Goal: Task Accomplishment & Management: Manage account settings

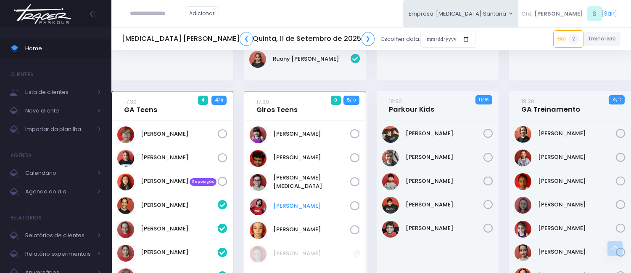
scroll to position [257, 0]
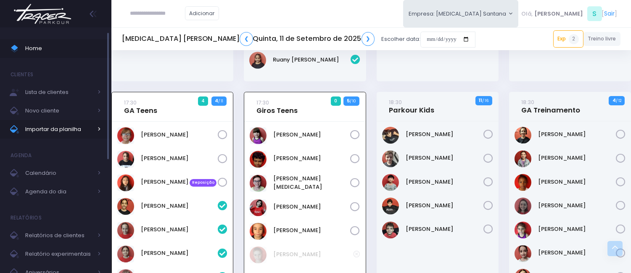
click at [82, 132] on span "Importar da planilha" at bounding box center [58, 129] width 67 height 11
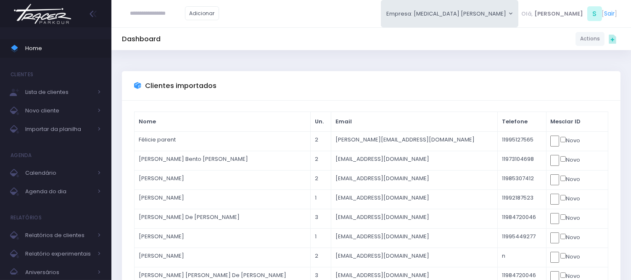
click at [165, 16] on input "text" at bounding box center [157, 13] width 55 height 16
type input "*"
paste input "**********"
type input "**********"
click at [71, 54] on link "Home" at bounding box center [55, 48] width 111 height 19
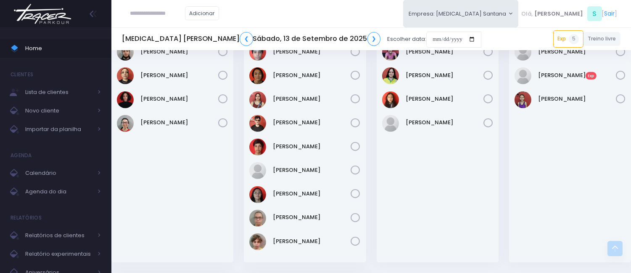
scroll to position [888, 0]
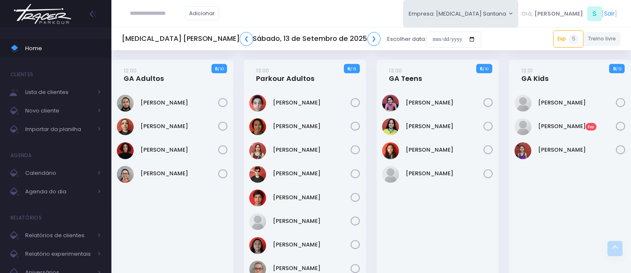
click at [333, 5] on div "Adicionar Empresa: T3 Santana T2 Cerro T3 Santana T4 Pompeia Olá, S" at bounding box center [371, 13] width 520 height 27
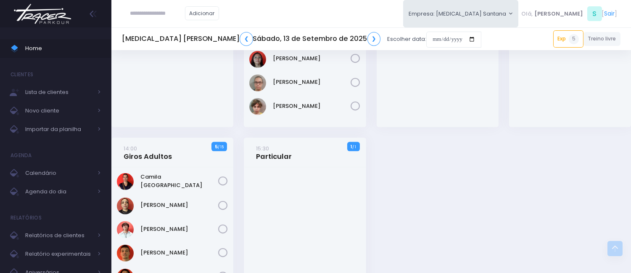
scroll to position [1075, 0]
click at [139, 157] on link "14:00 Giros Adultos" at bounding box center [148, 151] width 48 height 17
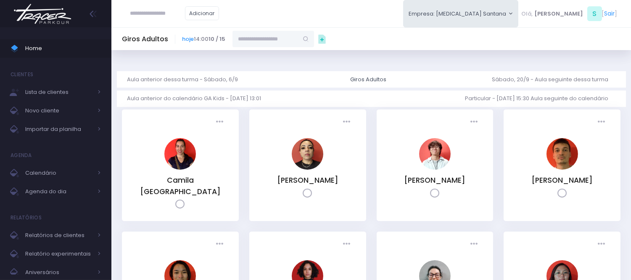
click at [266, 37] on input "text" at bounding box center [266, 39] width 66 height 16
paste input "**********"
click at [285, 55] on link "[PERSON_NAME]" at bounding box center [273, 54] width 49 height 8
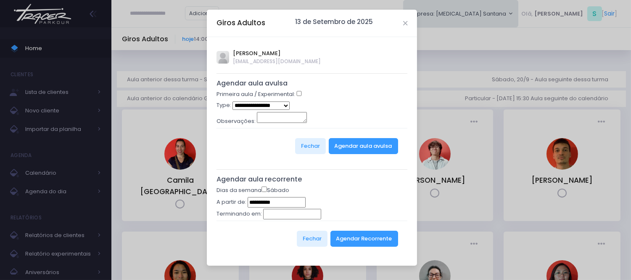
type input "**********"
click at [321, 85] on h5 "Agendar aula avulsa" at bounding box center [312, 83] width 191 height 8
click at [241, 103] on select "**********" at bounding box center [262, 105] width 58 height 8
drag, startPoint x: 327, startPoint y: 98, endPoint x: 310, endPoint y: 97, distance: 17.3
click at [327, 98] on div "Primeira aula / Experimental:" at bounding box center [312, 95] width 191 height 11
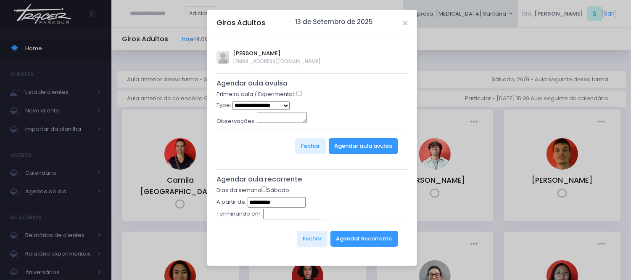
select select "*"
click at [364, 145] on button "Agendar aula avulsa" at bounding box center [363, 146] width 69 height 16
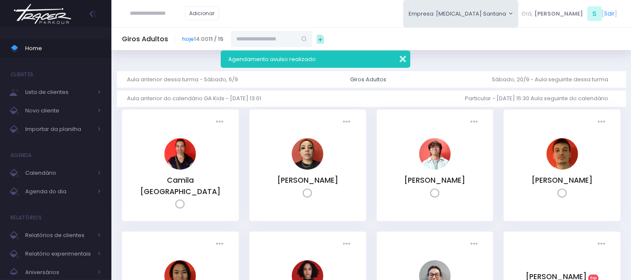
click at [402, 61] on button "button" at bounding box center [397, 58] width 17 height 10
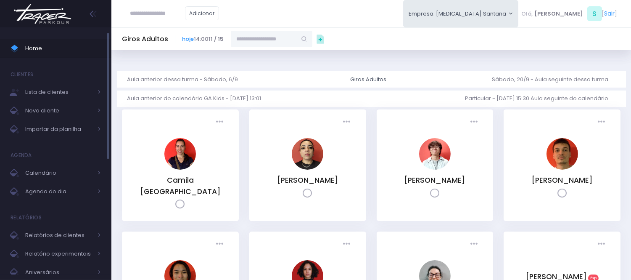
click at [69, 49] on span "Home" at bounding box center [63, 48] width 76 height 11
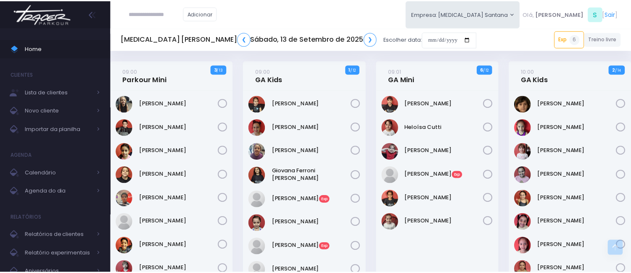
scroll to position [961, 0]
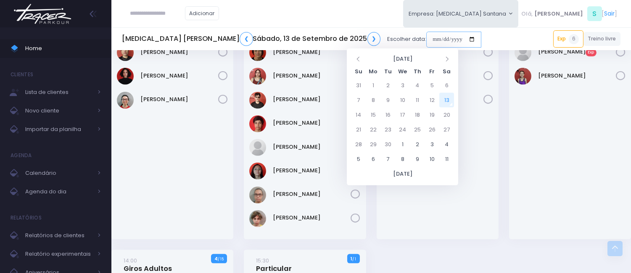
click at [427, 37] on input "date" at bounding box center [454, 40] width 55 height 16
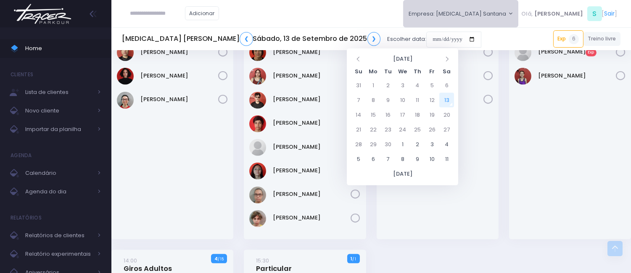
drag, startPoint x: 501, startPoint y: 10, endPoint x: 501, endPoint y: 17, distance: 7.6
click at [501, 10] on button "Empresa: [MEDICAL_DATA] Santana" at bounding box center [461, 13] width 116 height 27
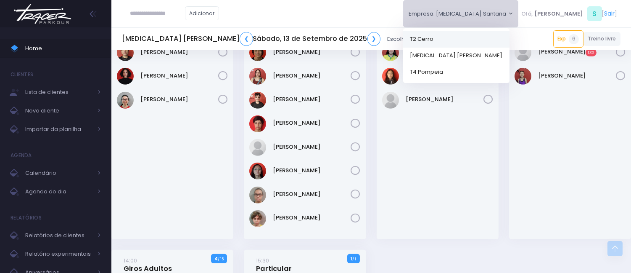
click at [493, 43] on link "T2 Cerro" at bounding box center [456, 39] width 106 height 16
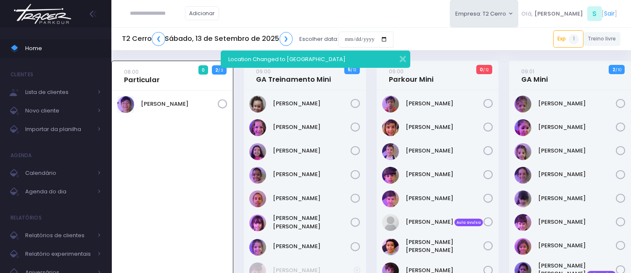
click at [392, 51] on div "Location Changed to [GEOGRAPHIC_DATA]" at bounding box center [315, 58] width 189 height 17
click at [403, 58] on button "button" at bounding box center [397, 58] width 17 height 10
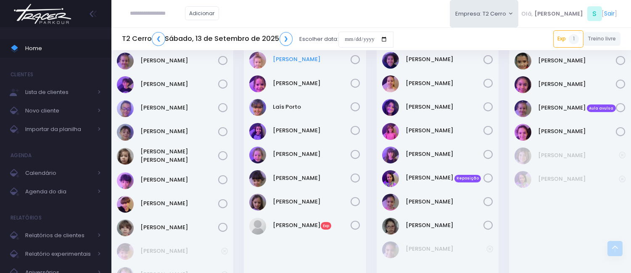
scroll to position [421, 0]
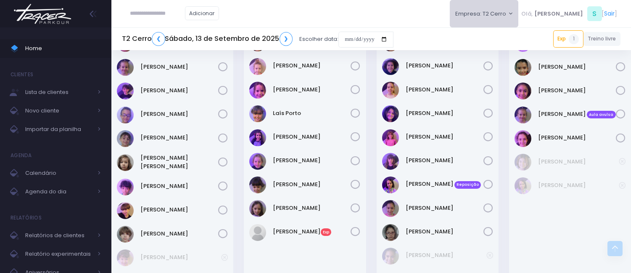
click at [499, 15] on button "Empresa: T2 Cerro" at bounding box center [484, 13] width 69 height 27
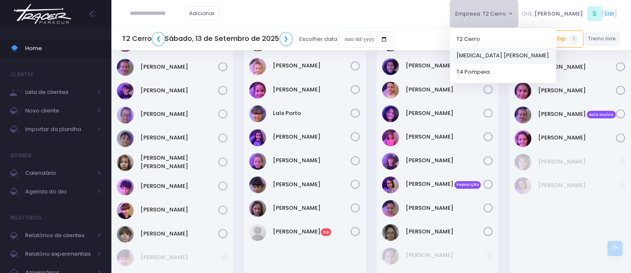
click at [502, 58] on link "[MEDICAL_DATA] [PERSON_NAME]" at bounding box center [503, 55] width 106 height 16
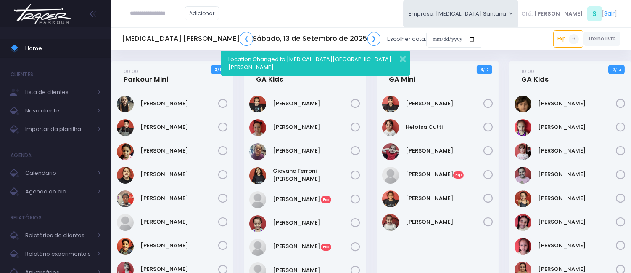
click at [406, 57] on div "Location Changed to T3 Santana" at bounding box center [315, 63] width 189 height 26
click at [61, 167] on link "Calendário" at bounding box center [55, 173] width 111 height 19
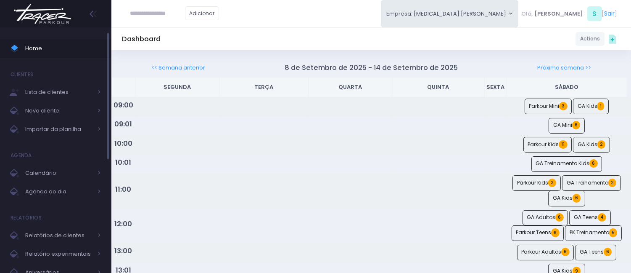
click at [69, 47] on span "Home" at bounding box center [63, 48] width 76 height 11
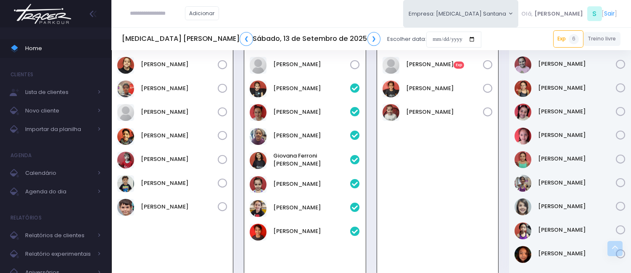
scroll to position [140, 0]
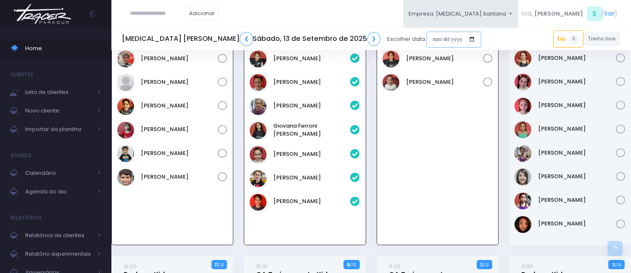
click at [427, 38] on input "date" at bounding box center [454, 40] width 55 height 16
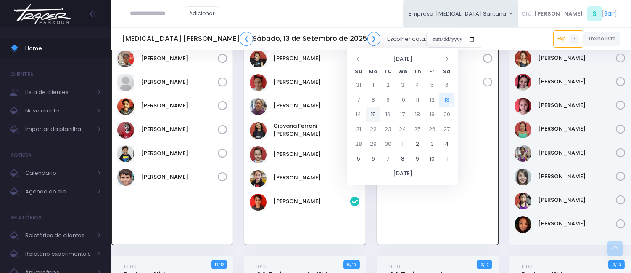
click at [373, 112] on td "15" at bounding box center [373, 114] width 15 height 15
type input "**********"
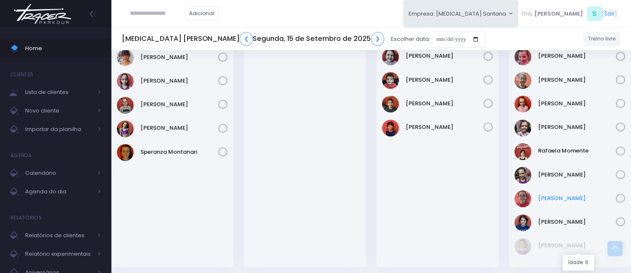
scroll to position [280, 0]
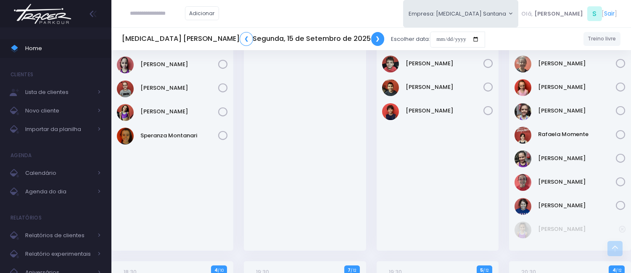
click at [371, 38] on link "❯" at bounding box center [377, 39] width 13 height 14
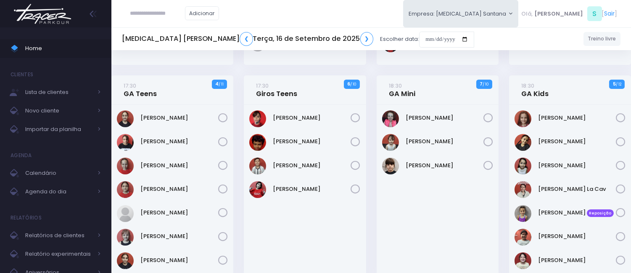
scroll to position [421, 0]
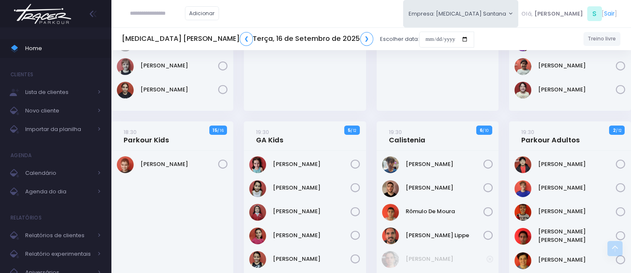
click at [282, 35] on h5 "[MEDICAL_DATA] Santana ❮ [DATE] ❯" at bounding box center [248, 39] width 252 height 14
click at [360, 34] on link "❯" at bounding box center [366, 39] width 13 height 14
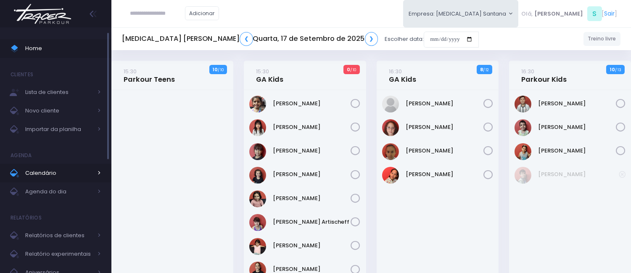
click at [61, 173] on span "Calendário" at bounding box center [58, 172] width 67 height 11
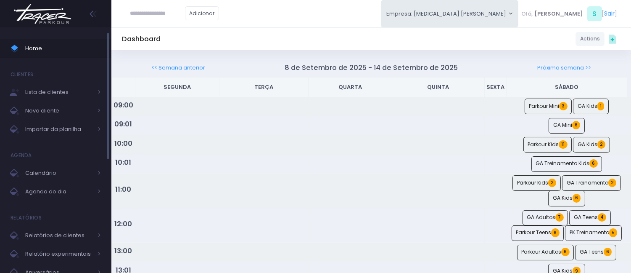
click at [45, 49] on span "Home" at bounding box center [63, 48] width 76 height 11
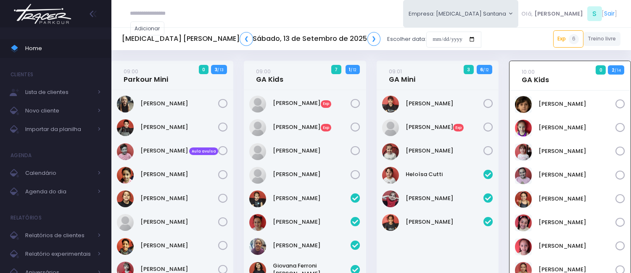
scroll to position [61, 0]
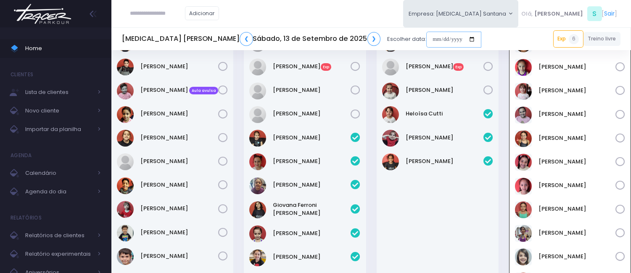
click at [427, 36] on input "date" at bounding box center [454, 40] width 55 height 16
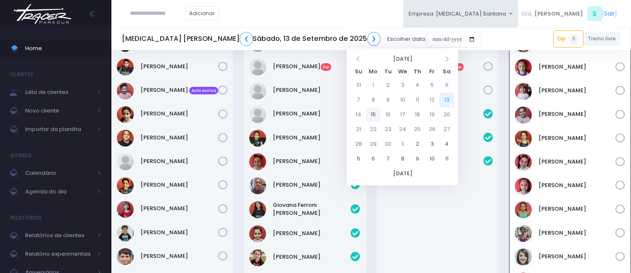
click at [376, 114] on td "15" at bounding box center [373, 114] width 15 height 15
type input "**********"
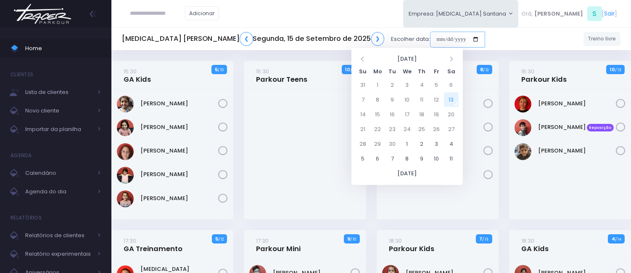
drag, startPoint x: 365, startPoint y: 37, endPoint x: 469, endPoint y: 85, distance: 114.4
click at [430, 38] on input "date" at bounding box center [457, 40] width 55 height 16
click at [446, 112] on td "20" at bounding box center [451, 114] width 15 height 15
type input "**********"
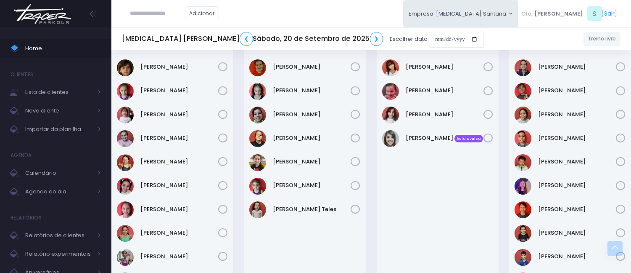
scroll to position [280, 0]
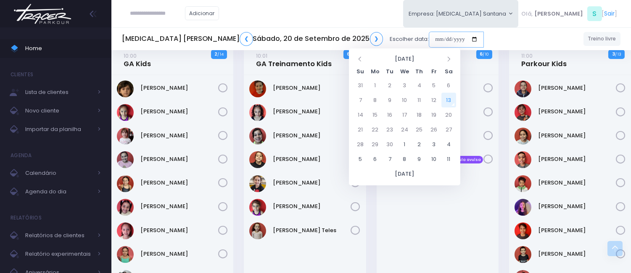
click at [429, 40] on input "date" at bounding box center [456, 40] width 55 height 16
click at [382, 111] on td "15" at bounding box center [375, 114] width 15 height 15
type input "**********"
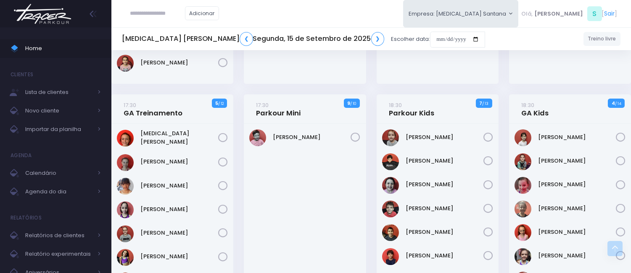
scroll to position [140, 0]
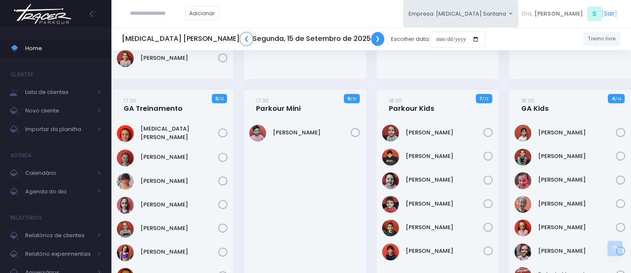
click at [371, 43] on link "❯" at bounding box center [377, 39] width 13 height 14
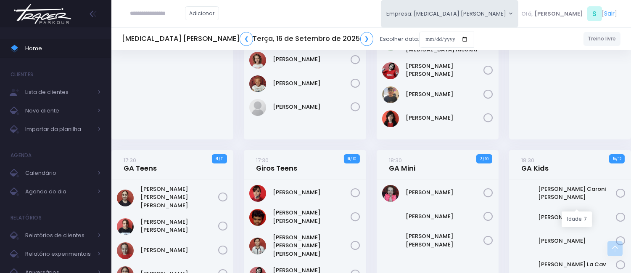
scroll to position [233, 0]
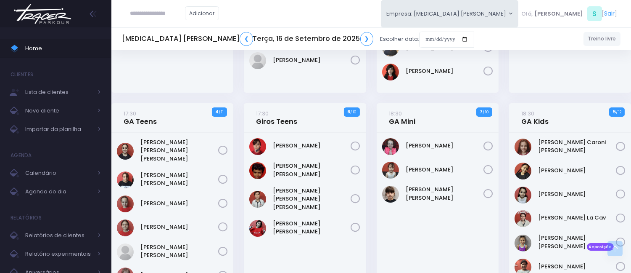
click at [146, 12] on input "text" at bounding box center [157, 13] width 55 height 16
paste input "**********"
type input "**********"
click input "submit" at bounding box center [0, 0] width 0 height 0
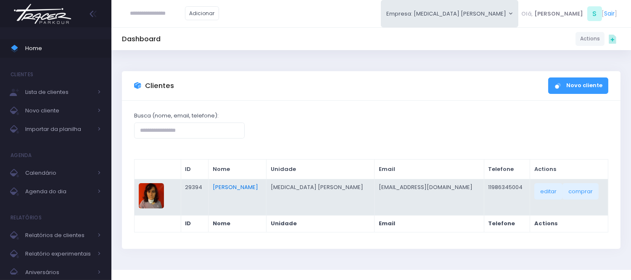
click at [258, 189] on link "Beatriz Valentim Perna" at bounding box center [235, 187] width 45 height 8
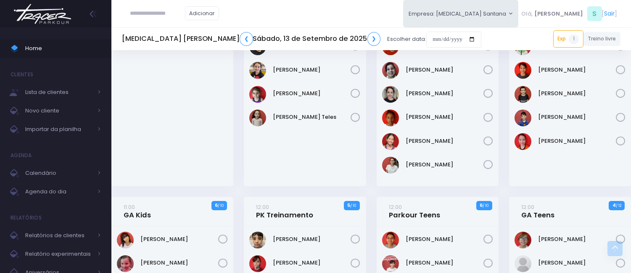
scroll to position [607, 0]
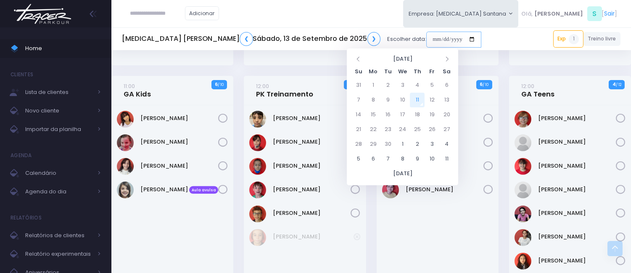
click at [427, 36] on input "date" at bounding box center [454, 40] width 55 height 16
click at [376, 112] on td "15" at bounding box center [373, 114] width 15 height 15
type input "**********"
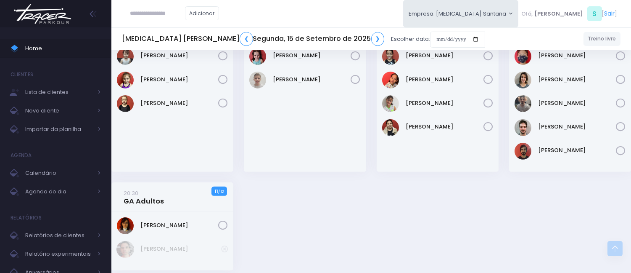
scroll to position [647, 0]
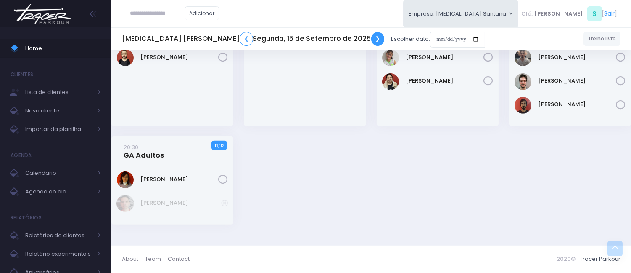
click at [371, 39] on link "❯" at bounding box center [377, 39] width 13 height 14
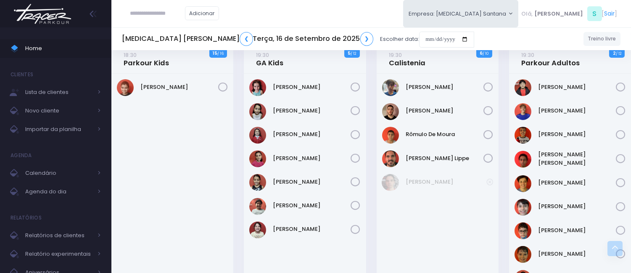
scroll to position [514, 0]
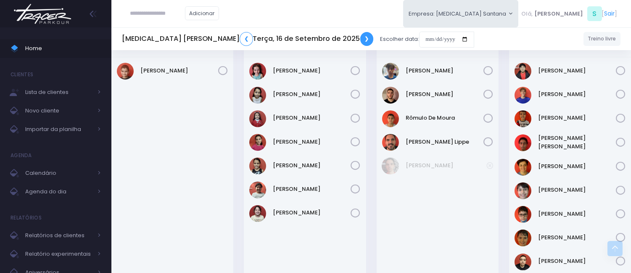
click at [360, 40] on link "❯" at bounding box center [366, 39] width 13 height 14
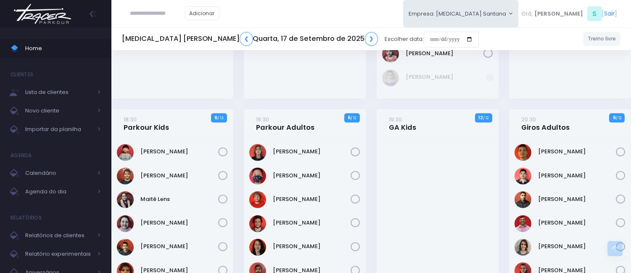
scroll to position [411, 0]
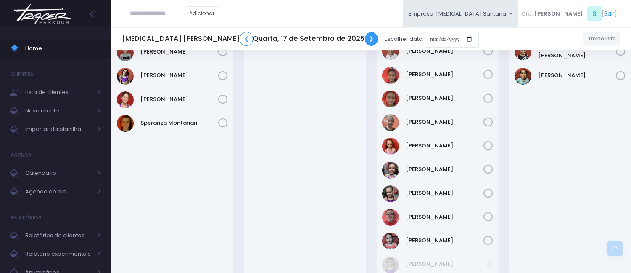
click at [365, 40] on link "❯" at bounding box center [371, 39] width 13 height 14
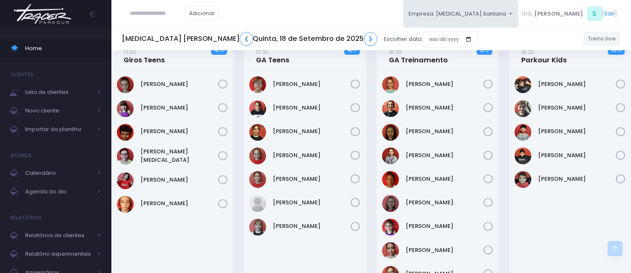
scroll to position [280, 0]
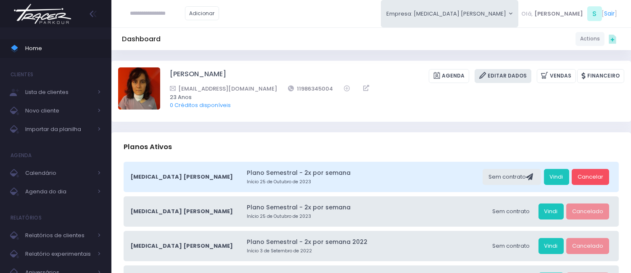
click at [517, 82] on link "Editar Dados" at bounding box center [503, 76] width 57 height 14
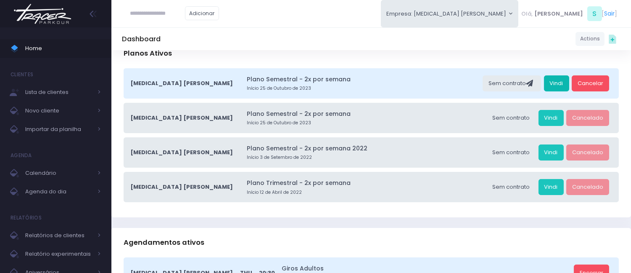
click at [558, 78] on link "Vindi" at bounding box center [556, 83] width 25 height 16
click at [557, 85] on link "Vindi" at bounding box center [556, 83] width 25 height 16
click at [567, 81] on link "Vindi" at bounding box center [556, 83] width 25 height 16
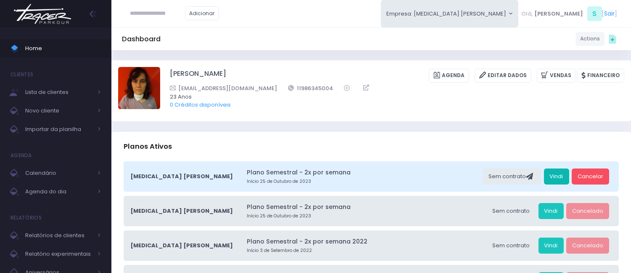
scroll to position [0, 0]
click at [69, 135] on link "Importar da planilha" at bounding box center [55, 129] width 111 height 19
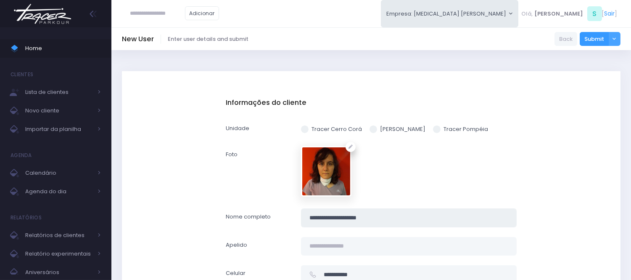
drag, startPoint x: 305, startPoint y: 220, endPoint x: 405, endPoint y: 214, distance: 99.9
click at [405, 214] on input "**********" at bounding box center [408, 217] width 215 height 19
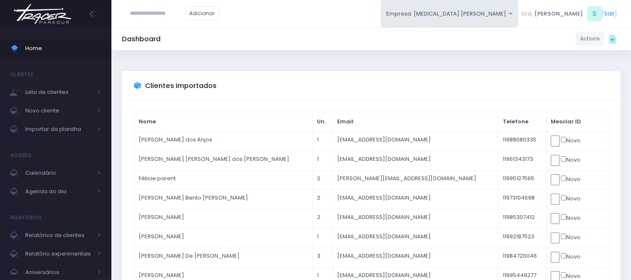
click at [151, 13] on input "text" at bounding box center [157, 13] width 55 height 16
drag, startPoint x: 199, startPoint y: 12, endPoint x: 120, endPoint y: 20, distance: 79.1
click at [120, 19] on div "**********" at bounding box center [371, 13] width 520 height 27
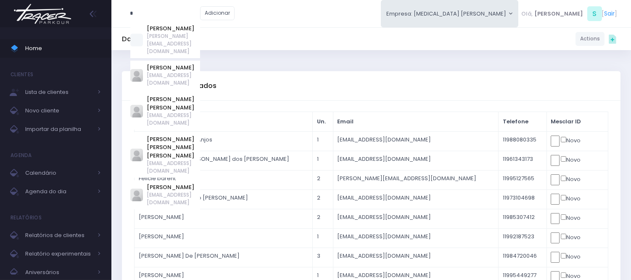
type input "*"
drag, startPoint x: 160, startPoint y: 17, endPoint x: 173, endPoint y: 11, distance: 14.5
click at [171, 11] on input "*" at bounding box center [165, 13] width 70 height 16
click at [173, 10] on input "*" at bounding box center [165, 13] width 70 height 16
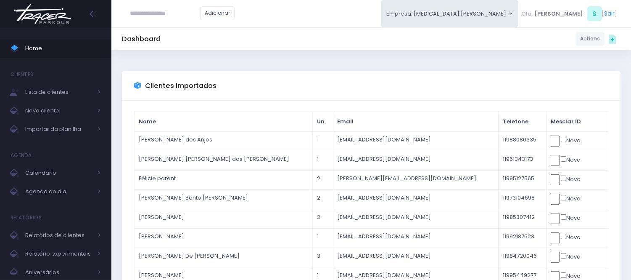
paste input "*********"
type input "*********"
click at [78, 48] on span "Home" at bounding box center [63, 48] width 76 height 11
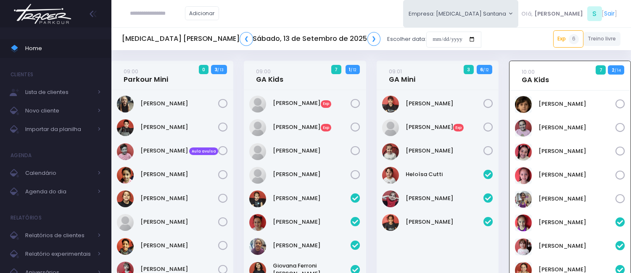
scroll to position [61, 0]
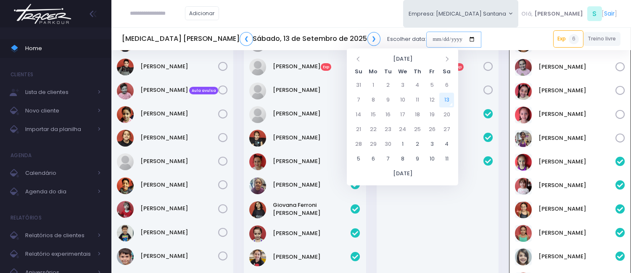
click at [427, 38] on input "date" at bounding box center [454, 40] width 55 height 16
click at [391, 112] on td "16" at bounding box center [388, 114] width 15 height 15
type input "**********"
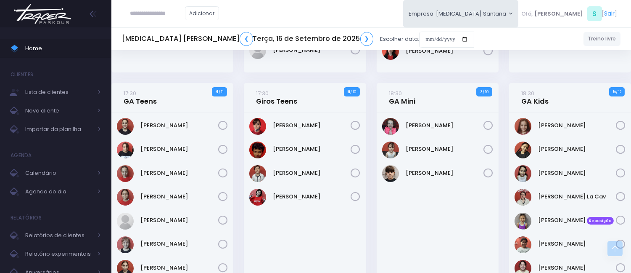
scroll to position [233, 0]
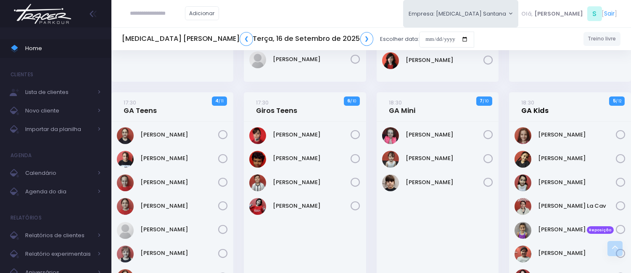
click at [544, 104] on link "18:30 GA Kids" at bounding box center [535, 106] width 27 height 17
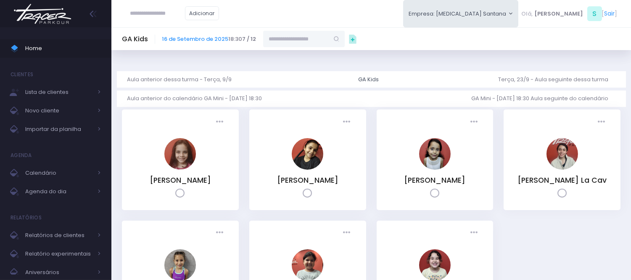
click at [276, 43] on input "text" at bounding box center [296, 39] width 66 height 16
paste input "*********"
click at [311, 57] on link "Sofia Borges Rodrigues" at bounding box center [304, 54] width 49 height 8
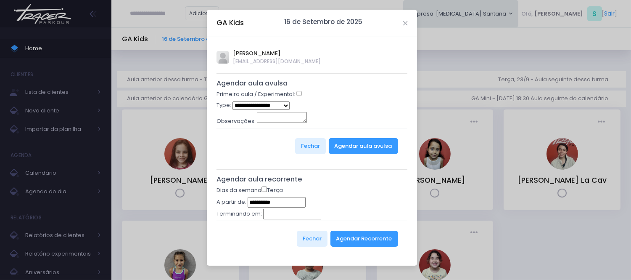
type input "**********"
click at [299, 98] on div "Primeira aula / Experimental:" at bounding box center [312, 95] width 191 height 11
select select "*"
click at [368, 144] on button "Agendar aula avulsa" at bounding box center [363, 146] width 69 height 16
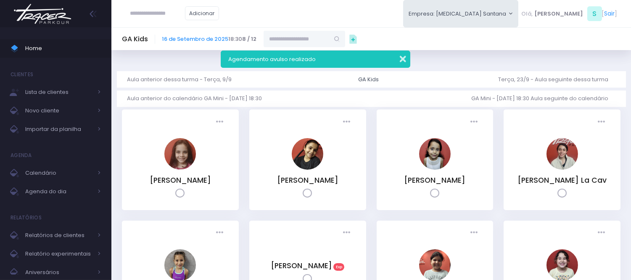
click at [403, 61] on button "button" at bounding box center [397, 58] width 17 height 10
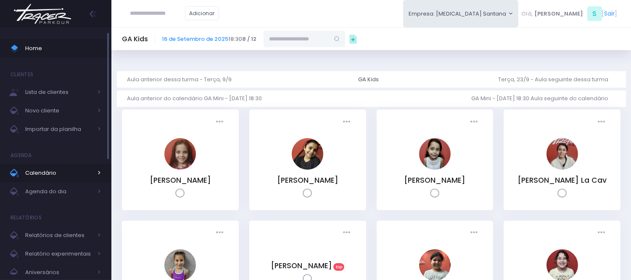
click at [65, 177] on span "Calendário" at bounding box center [58, 172] width 67 height 11
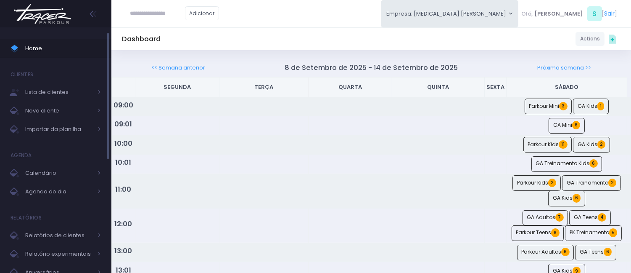
click at [62, 50] on span "Home" at bounding box center [63, 48] width 76 height 11
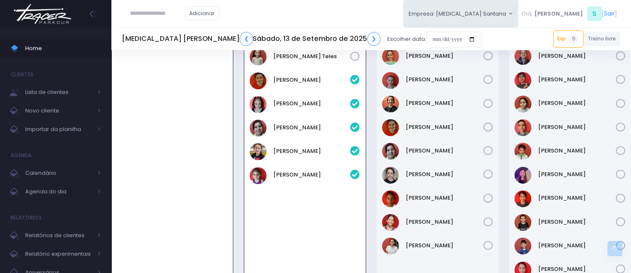
scroll to position [421, 0]
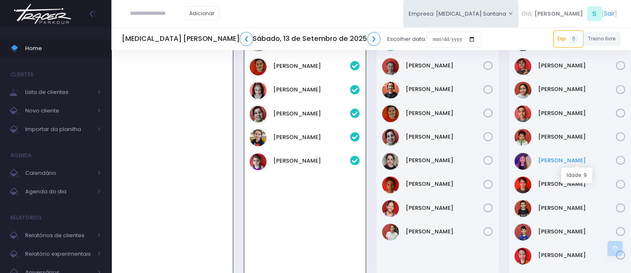
click at [553, 159] on link "Lia Vargas" at bounding box center [577, 160] width 78 height 8
click at [544, 162] on link "Lia Vargas" at bounding box center [577, 160] width 78 height 8
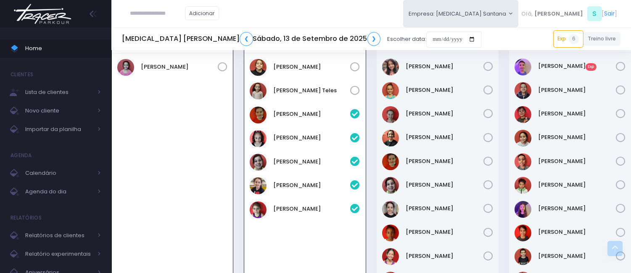
scroll to position [374, 0]
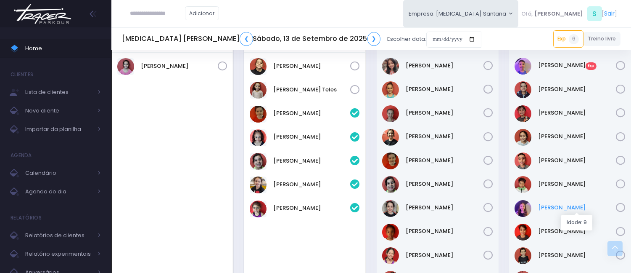
click at [564, 207] on link "Lia Vargas" at bounding box center [577, 207] width 78 height 8
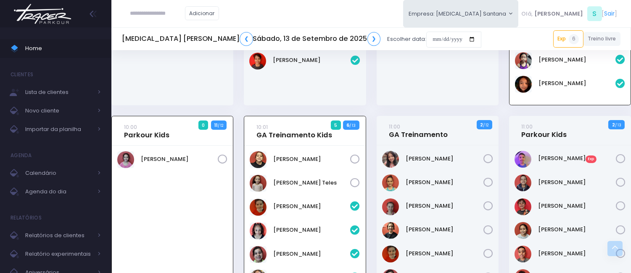
scroll to position [280, 0]
click at [550, 138] on link "11:00 Parkour Kids" at bounding box center [544, 130] width 45 height 17
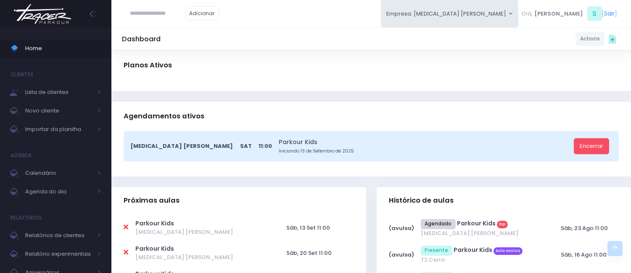
scroll to position [47, 0]
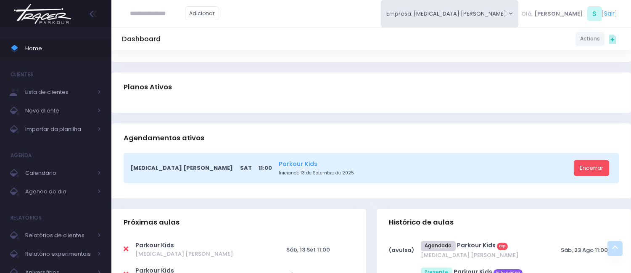
scroll to position [47, 0]
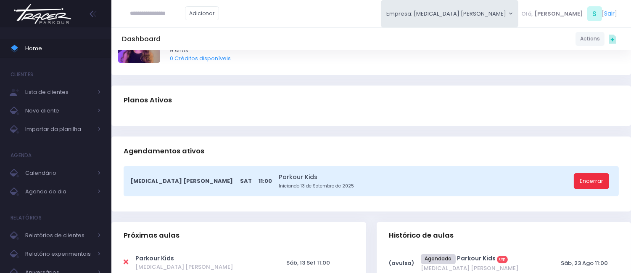
click at [598, 179] on link "Encerrar" at bounding box center [591, 181] width 35 height 16
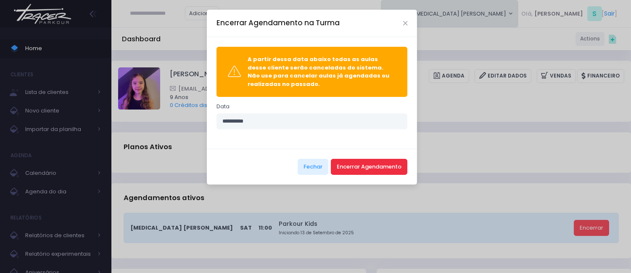
click at [352, 166] on button "Encerrar Agendamento" at bounding box center [369, 167] width 77 height 16
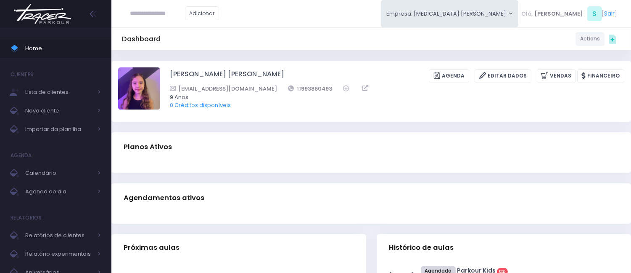
scroll to position [47, 0]
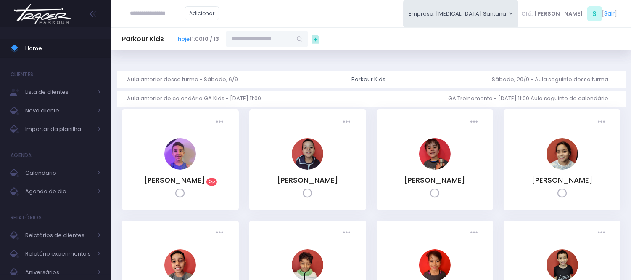
click at [245, 38] on input "text" at bounding box center [259, 39] width 66 height 16
type input "**********"
click at [273, 53] on link "[PERSON_NAME]" at bounding box center [267, 54] width 49 height 8
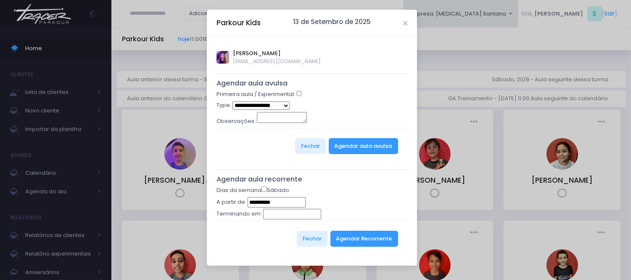
type input "**********"
select select "*"
click at [353, 135] on div "Fechar Agendar aula avulsa" at bounding box center [312, 146] width 191 height 36
click at [355, 136] on div "Fechar Agendar aula avulsa" at bounding box center [312, 146] width 191 height 36
click at [355, 139] on button "Agendar aula avulsa" at bounding box center [363, 146] width 69 height 16
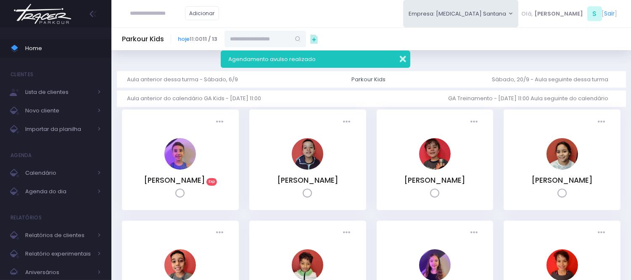
click at [398, 58] on button "button" at bounding box center [397, 58] width 17 height 10
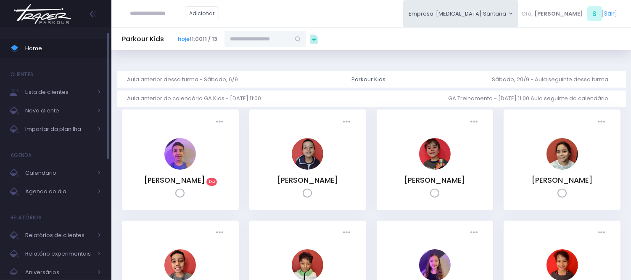
click at [81, 52] on span "Home" at bounding box center [63, 48] width 76 height 11
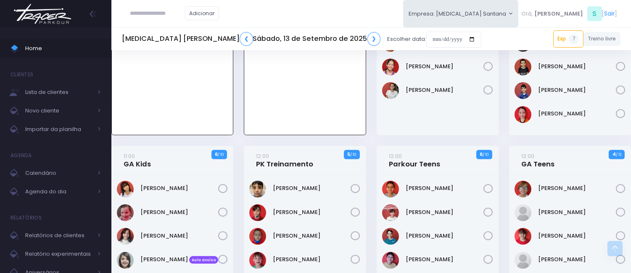
scroll to position [561, 0]
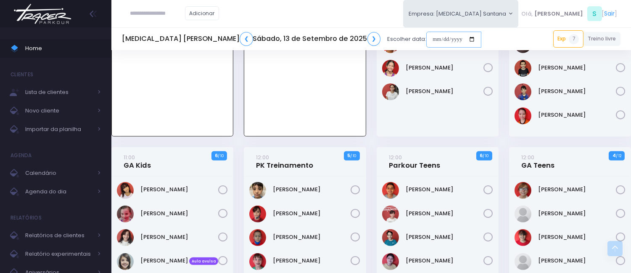
click at [427, 37] on input "date" at bounding box center [454, 40] width 55 height 16
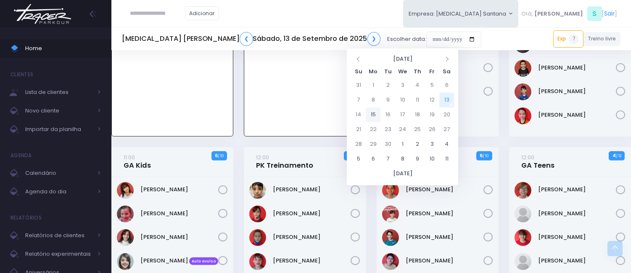
click at [376, 114] on td "15" at bounding box center [373, 114] width 15 height 15
type input "**********"
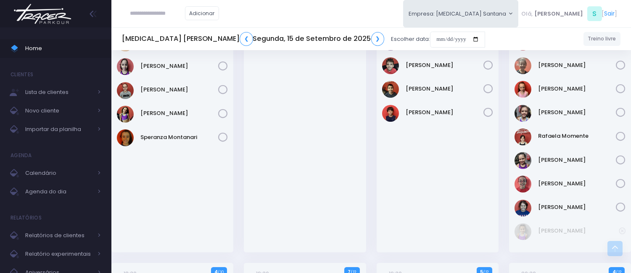
scroll to position [93, 0]
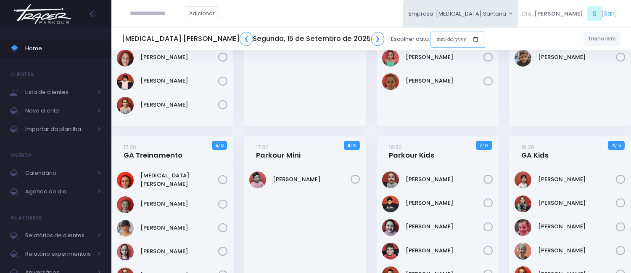
click at [430, 35] on input "date" at bounding box center [457, 40] width 55 height 16
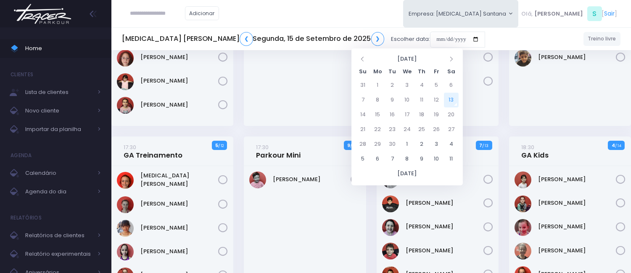
click at [449, 102] on td "13" at bounding box center [451, 100] width 15 height 15
type input "**********"
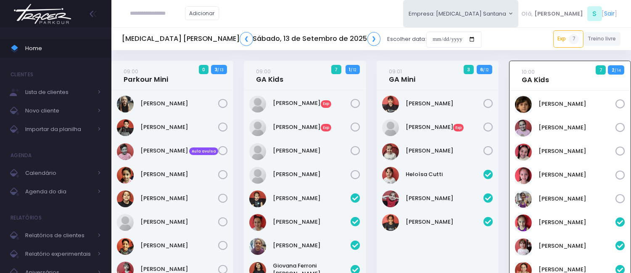
click at [360, 10] on div "Adicionar Empresa: T3 Santana T2 Cerro T3 Santana T4 Pompeia Olá, S" at bounding box center [371, 13] width 520 height 27
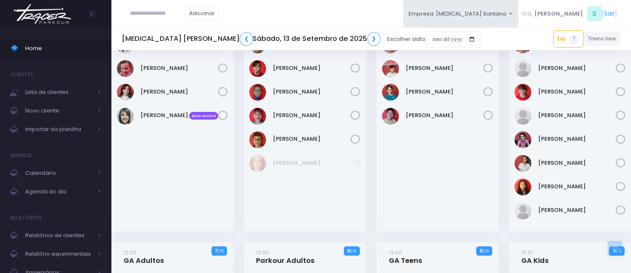
scroll to position [588, 0]
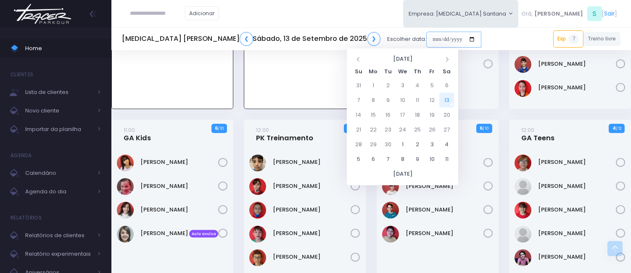
click at [427, 33] on input "date" at bounding box center [454, 40] width 55 height 16
click at [376, 109] on td "15" at bounding box center [373, 114] width 15 height 15
type input "**********"
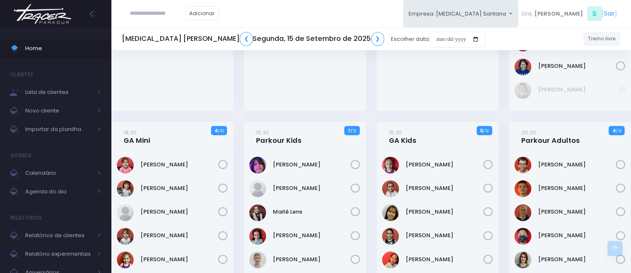
scroll to position [421, 0]
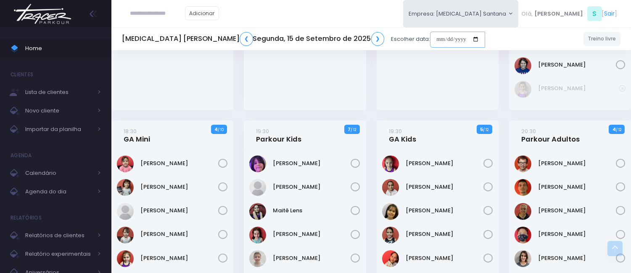
click at [430, 37] on input "date" at bounding box center [457, 40] width 55 height 16
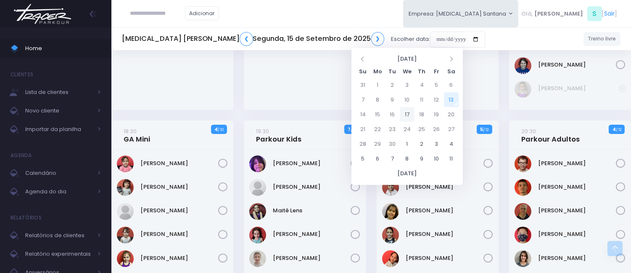
click at [409, 112] on td "17" at bounding box center [407, 114] width 15 height 15
type input "**********"
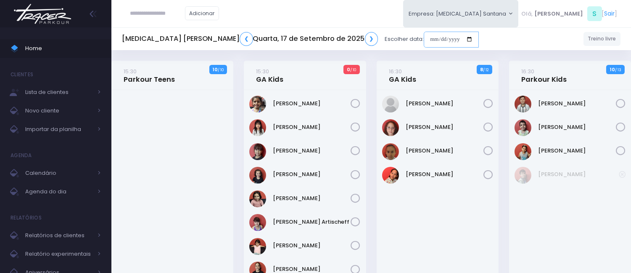
click at [424, 35] on input "date" at bounding box center [451, 40] width 55 height 16
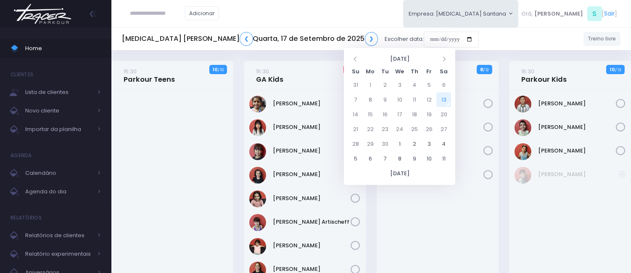
click at [443, 99] on td "13" at bounding box center [444, 99] width 15 height 15
type input "**********"
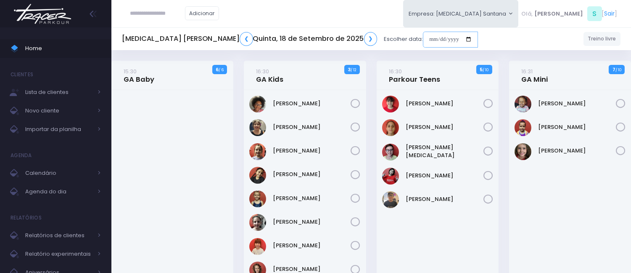
click at [423, 40] on input "date" at bounding box center [450, 40] width 55 height 16
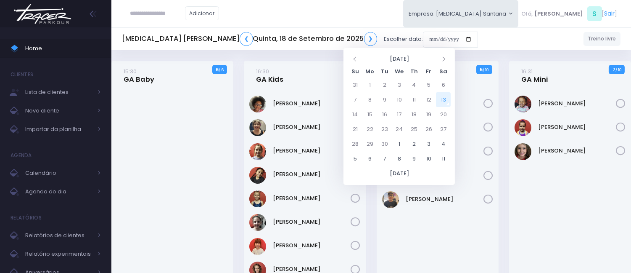
click at [442, 100] on td "13" at bounding box center [443, 99] width 15 height 15
type input "**********"
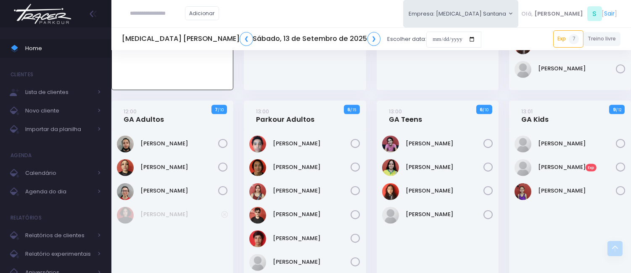
scroll to position [747, 0]
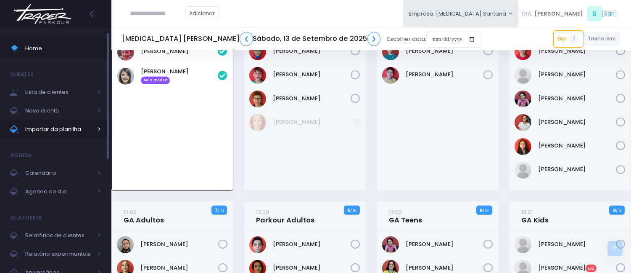
click span "Importar da planilha"
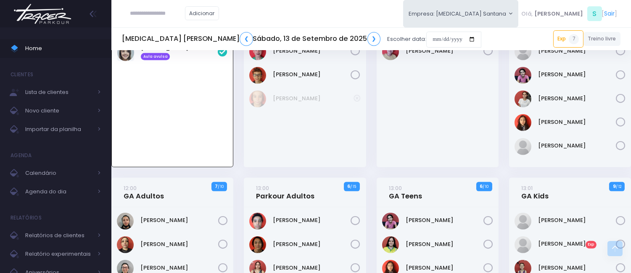
scroll to position [817, 0]
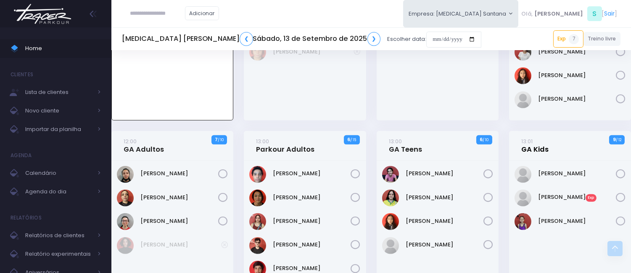
click at [531, 146] on link "13:01 GA Kids" at bounding box center [535, 145] width 27 height 17
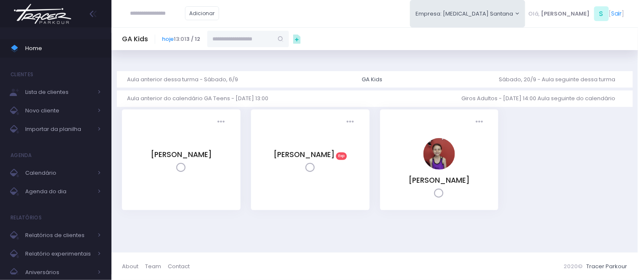
click at [263, 42] on input "text" at bounding box center [240, 39] width 66 height 16
paste input "**********"
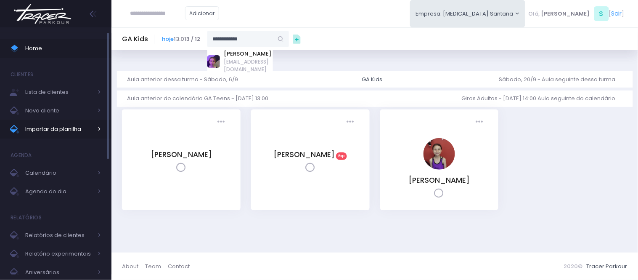
type input "**********"
click at [80, 126] on span "Importar da planilha" at bounding box center [58, 129] width 67 height 11
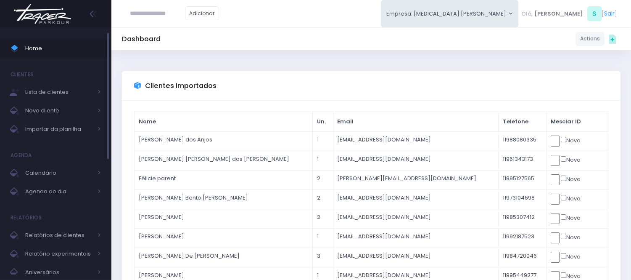
click at [35, 49] on span "Home" at bounding box center [63, 48] width 76 height 11
type input "**********"
click at [64, 47] on span "Home" at bounding box center [63, 48] width 76 height 11
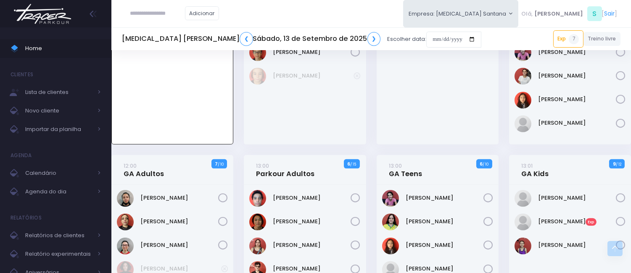
scroll to position [847, 0]
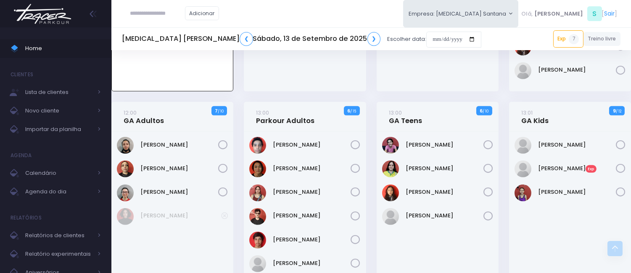
click at [530, 126] on h4 "13:01 GA Kids" at bounding box center [535, 117] width 27 height 24
click at [533, 123] on link "13:01 GA Kids" at bounding box center [535, 116] width 27 height 17
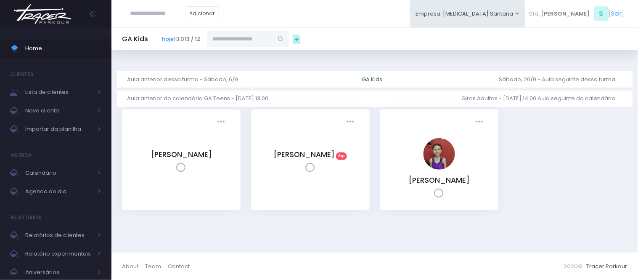
drag, startPoint x: 262, startPoint y: 51, endPoint x: 261, endPoint y: 43, distance: 8.1
click at [260, 50] on div "Dashboard Actions Choose Label: Customer Partner Suplier Member Staff Add new" at bounding box center [374, 151] width 527 height 202
click at [261, 42] on input "text" at bounding box center [240, 39] width 66 height 16
paste input "**********"
click at [262, 52] on link "[PERSON_NAME]" at bounding box center [248, 54] width 49 height 8
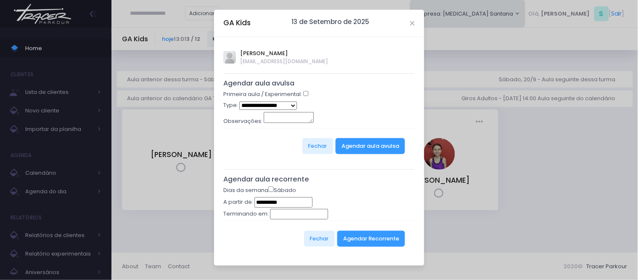
type input "**********"
click at [303, 91] on div "Primeira aula / Experimental:" at bounding box center [318, 95] width 191 height 11
select select "*"
click at [352, 141] on button "Agendar aula avulsa" at bounding box center [370, 146] width 69 height 16
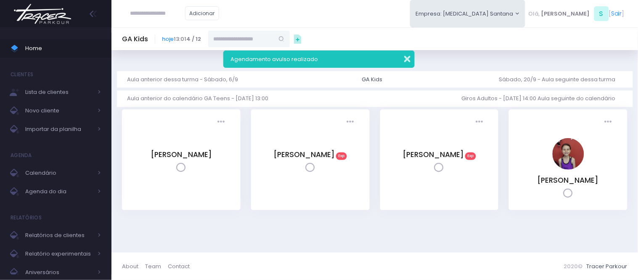
click at [410, 59] on button "button" at bounding box center [401, 58] width 17 height 10
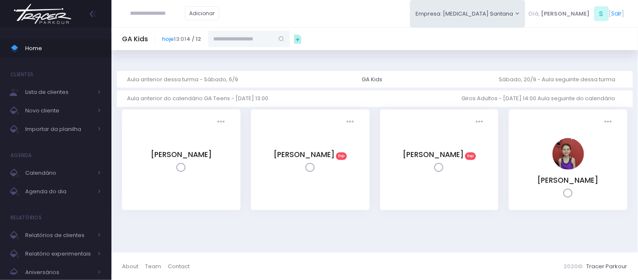
click at [410, 59] on div "Dashboard Actions Choose Label: Customer Partner Suplier Member Staff Add new" at bounding box center [374, 151] width 527 height 202
drag, startPoint x: 4, startPoint y: 58, endPoint x: 14, endPoint y: 51, distance: 11.8
click at [5, 56] on ul "Home Clientes Lista de clientes Novo cliente Importar da planilha [GEOGRAPHIC_D…" at bounding box center [55, 228] width 111 height 391
click at [14, 51] on icon at bounding box center [14, 50] width 7 height 3
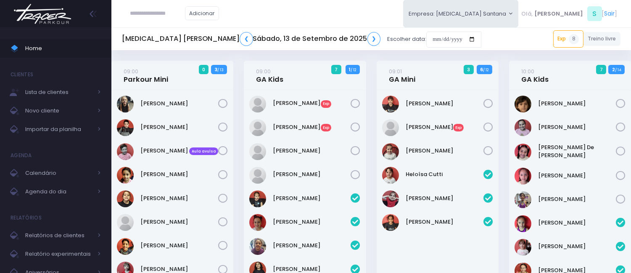
click at [427, 64] on div "09:01 GA Mini 3 6 / 12" at bounding box center [438, 75] width 122 height 29
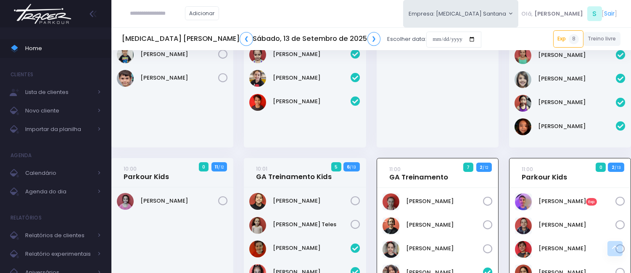
scroll to position [233, 0]
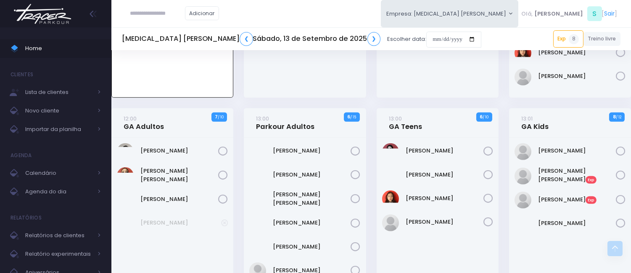
scroll to position [864, 0]
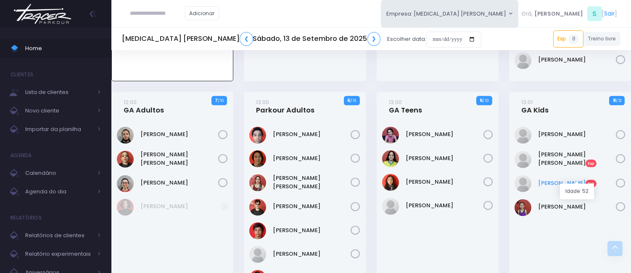
click at [553, 179] on link "Sara Santos Exp" at bounding box center [577, 183] width 78 height 8
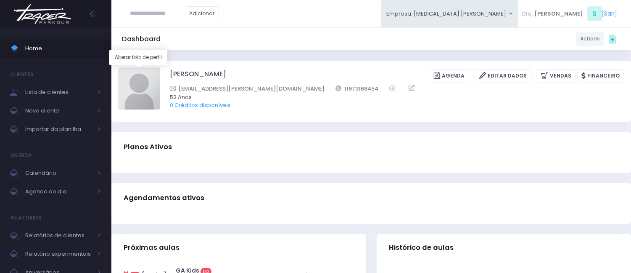
click at [148, 82] on img at bounding box center [139, 88] width 42 height 42
click at [160, 67] on input "file" at bounding box center [160, 67] width 0 height 0
type input "**********"
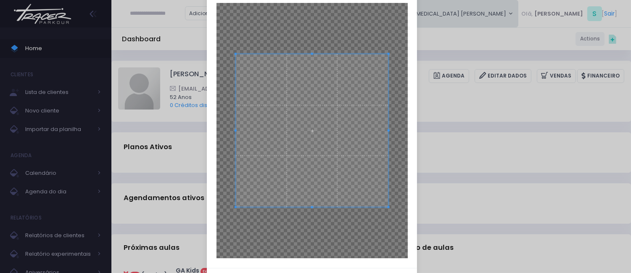
scroll to position [45, 0]
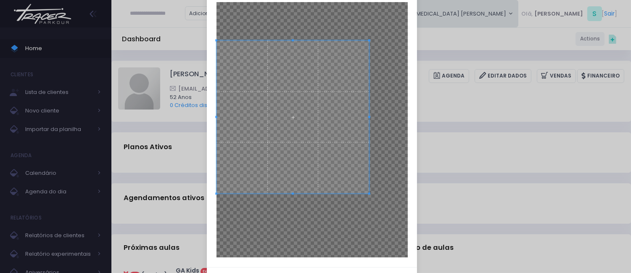
click at [287, 108] on span at bounding box center [293, 116] width 153 height 153
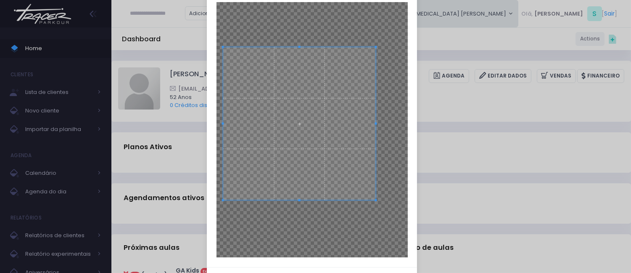
click at [293, 127] on span at bounding box center [299, 123] width 153 height 153
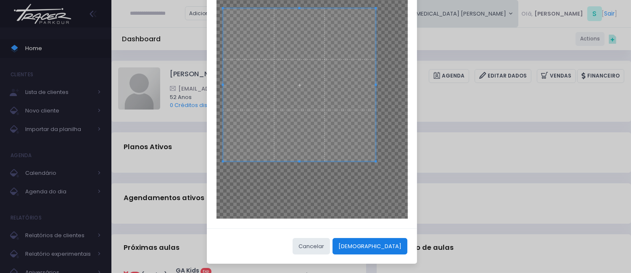
click at [395, 241] on button "Cortar" at bounding box center [370, 246] width 75 height 16
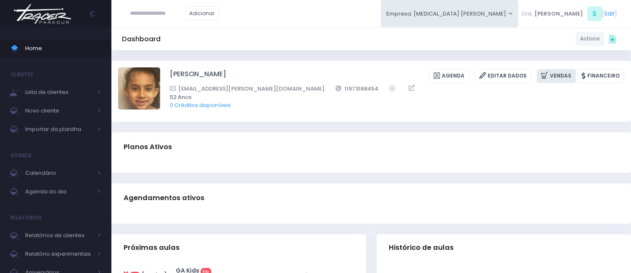
click at [542, 78] on link "Vendas" at bounding box center [556, 76] width 39 height 14
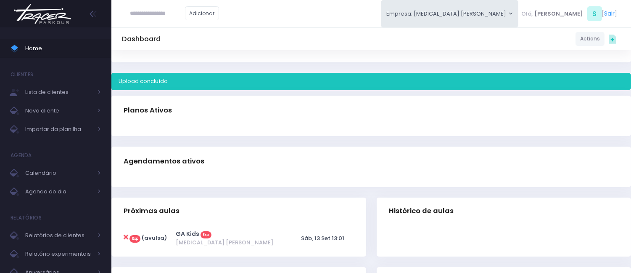
scroll to position [140, 0]
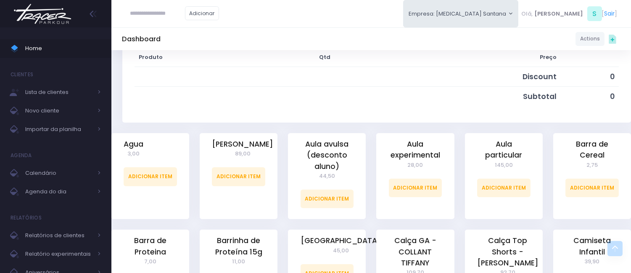
scroll to position [140, 0]
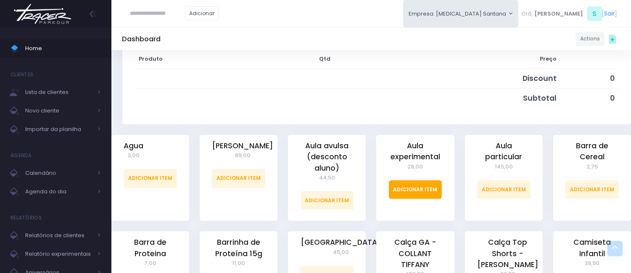
click at [407, 182] on link "Adicionar Item" at bounding box center [415, 189] width 53 height 19
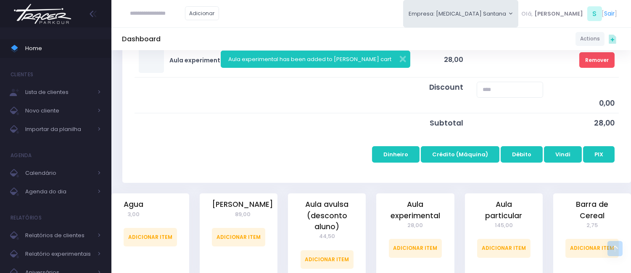
scroll to position [187, 0]
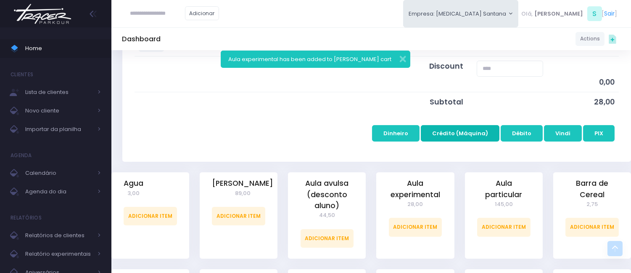
click at [459, 135] on button "Crédito (Máquina)" at bounding box center [460, 133] width 79 height 16
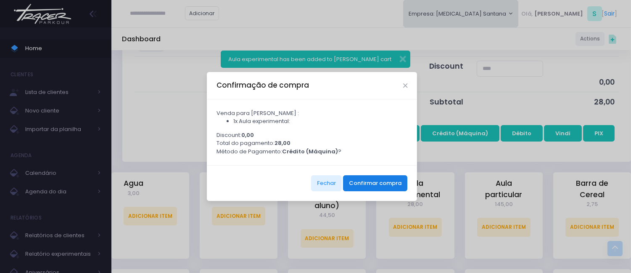
click at [360, 182] on button "Confirmar compra" at bounding box center [375, 183] width 64 height 16
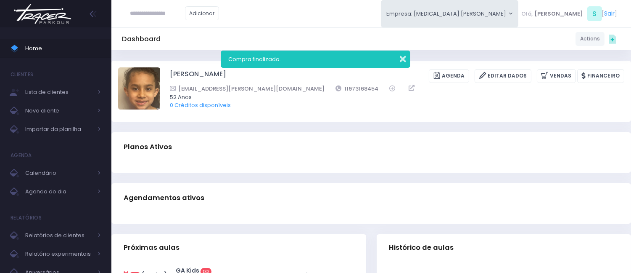
click at [401, 57] on button "button" at bounding box center [397, 58] width 17 height 10
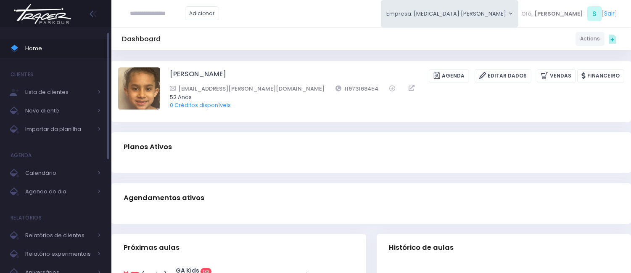
click at [65, 50] on span "Home" at bounding box center [63, 48] width 76 height 11
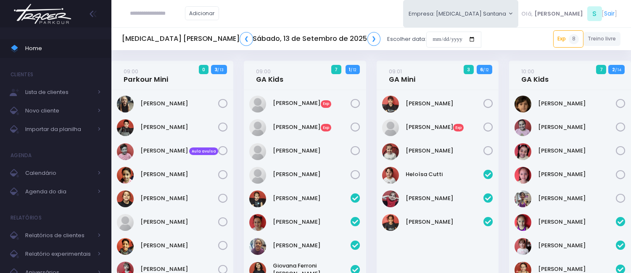
scroll to position [396, 0]
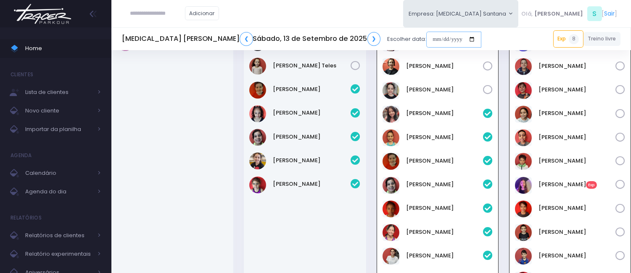
click at [427, 35] on input "date" at bounding box center [454, 40] width 55 height 16
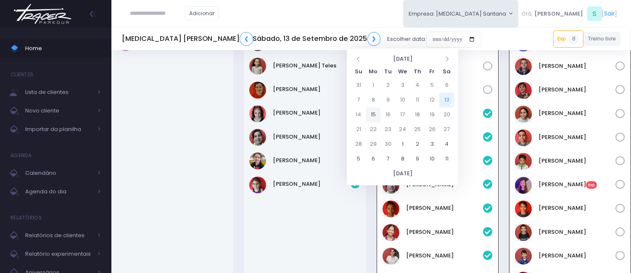
click at [377, 111] on td "15" at bounding box center [373, 114] width 15 height 15
type input "**********"
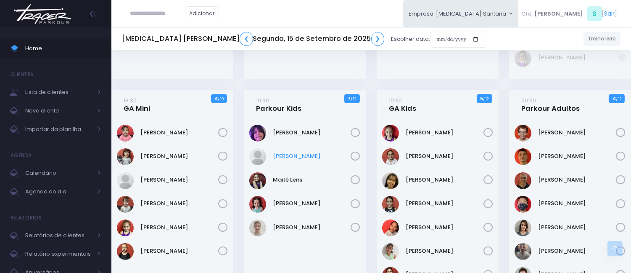
scroll to position [467, 0]
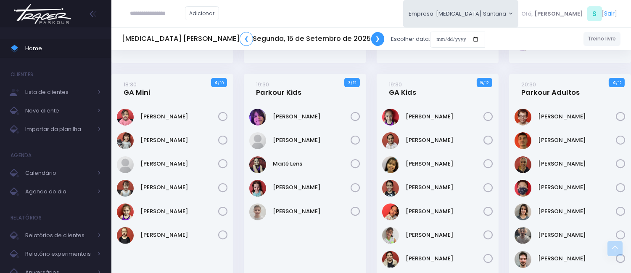
click at [371, 34] on link "❯" at bounding box center [377, 39] width 13 height 14
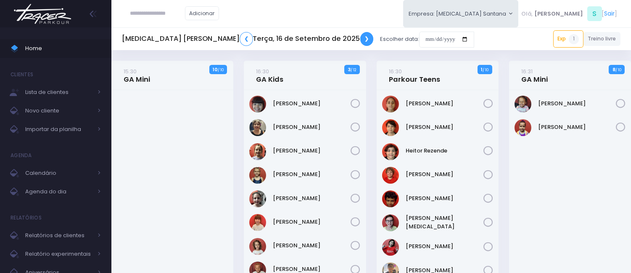
click at [360, 37] on link "❯" at bounding box center [366, 39] width 13 height 14
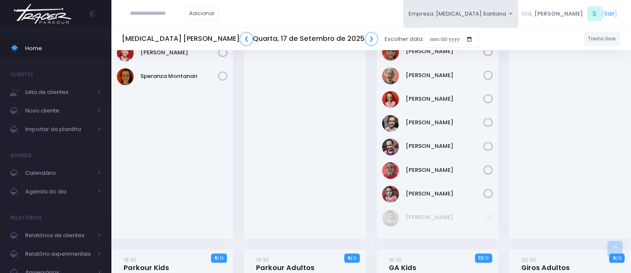
scroll to position [561, 0]
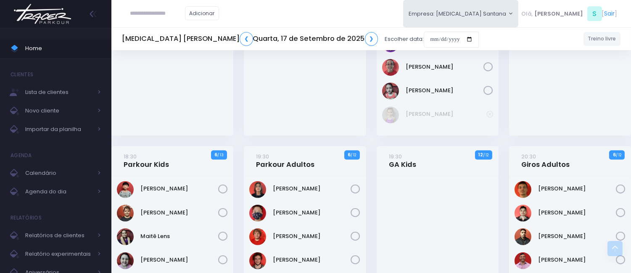
click at [262, 14] on div "Adicionar Empresa: [MEDICAL_DATA] Santana [GEOGRAPHIC_DATA][MEDICAL_DATA], S" at bounding box center [371, 13] width 520 height 27
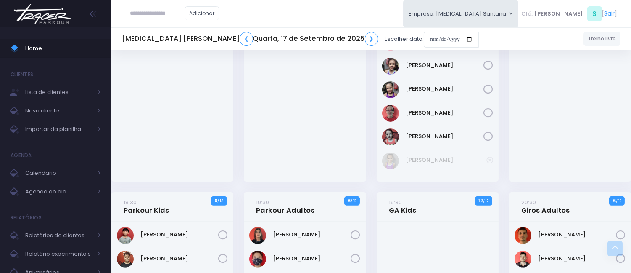
scroll to position [505, 0]
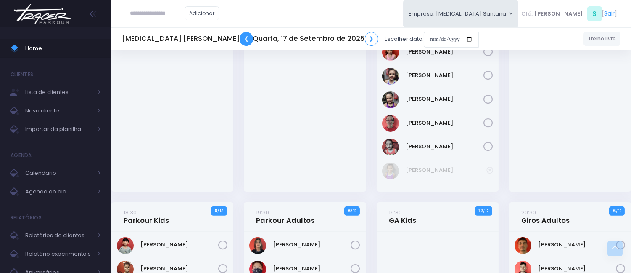
click at [240, 41] on link "❮" at bounding box center [246, 39] width 13 height 14
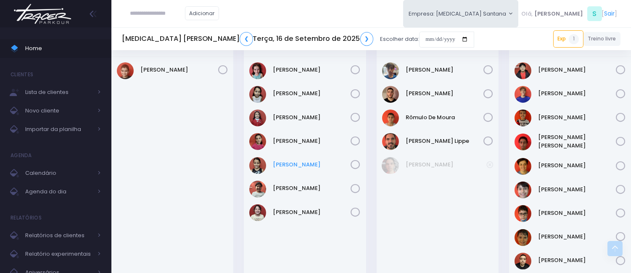
scroll to position [421, 0]
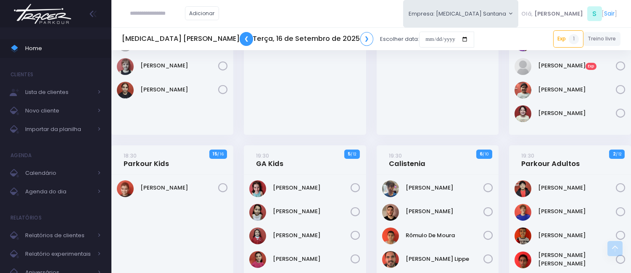
click at [240, 38] on link "❮" at bounding box center [246, 39] width 13 height 14
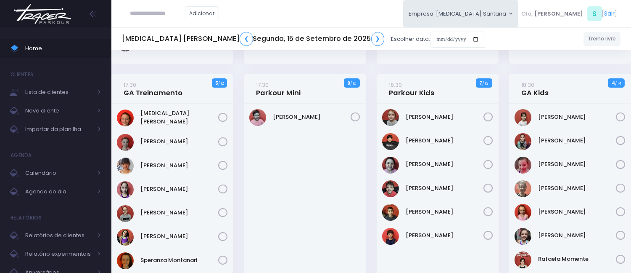
scroll to position [374, 0]
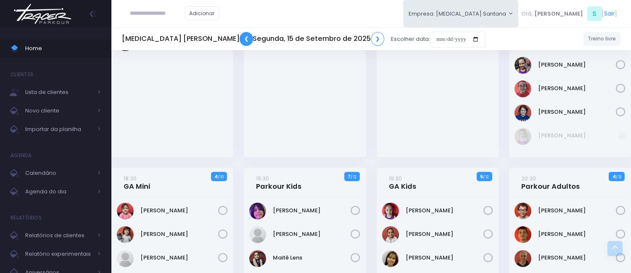
click at [240, 43] on link "❮" at bounding box center [246, 39] width 13 height 14
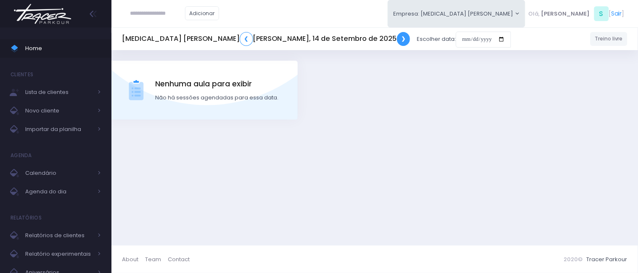
click at [397, 39] on link "❯" at bounding box center [403, 39] width 13 height 14
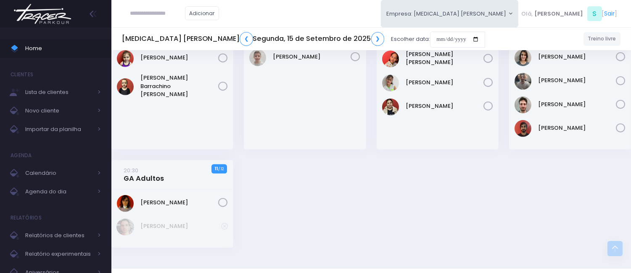
scroll to position [647, 0]
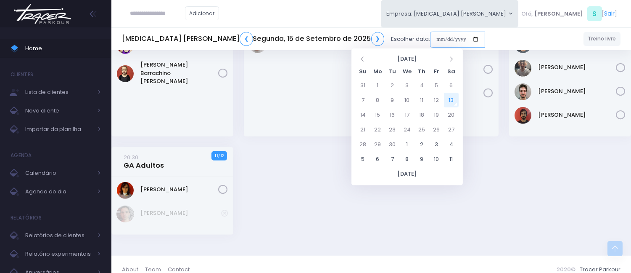
click input "date"
click div "18:30 GA Mini 4 / 10"
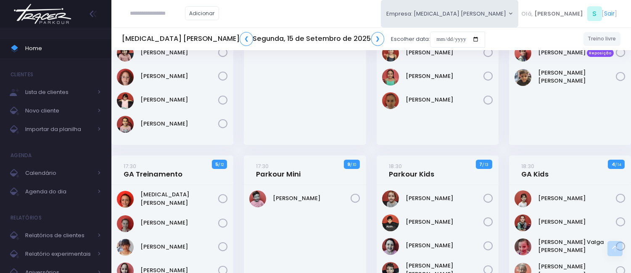
scroll to position [0, 0]
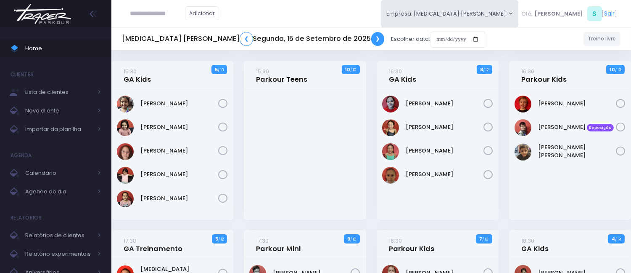
click link "❯"
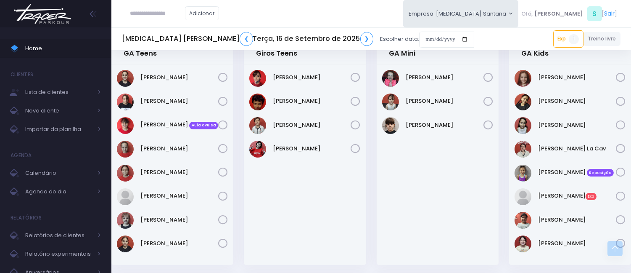
scroll to position [280, 0]
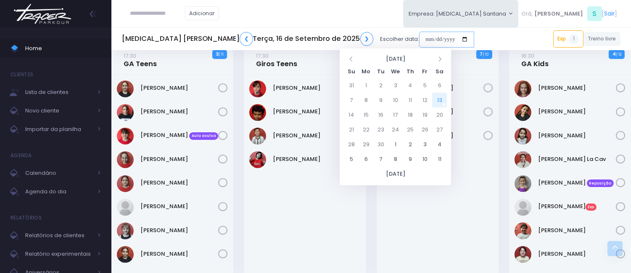
click at [419, 43] on input "date" at bounding box center [446, 40] width 55 height 16
click at [397, 111] on td "17" at bounding box center [395, 114] width 15 height 15
type input "**********"
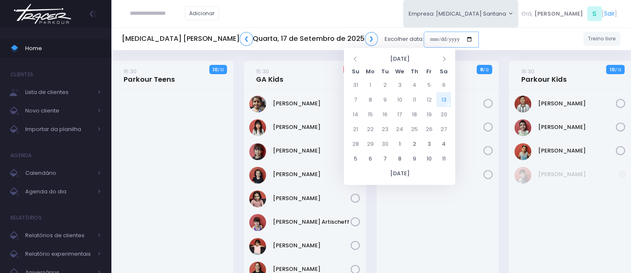
click at [424, 37] on input "date" at bounding box center [451, 40] width 55 height 16
click at [446, 95] on td "13" at bounding box center [444, 99] width 15 height 15
type input "**********"
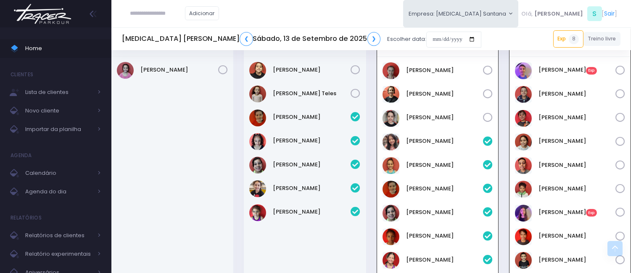
scroll to position [350, 0]
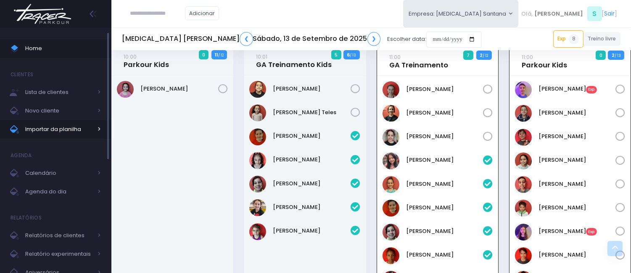
click at [64, 132] on span "Importar da planilha" at bounding box center [58, 129] width 67 height 11
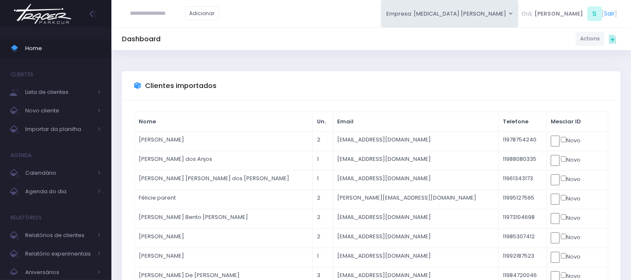
click at [173, 5] on div "Adicionar" at bounding box center [175, 13] width 106 height 27
click at [170, 9] on input "text" at bounding box center [157, 13] width 55 height 16
paste input "**********"
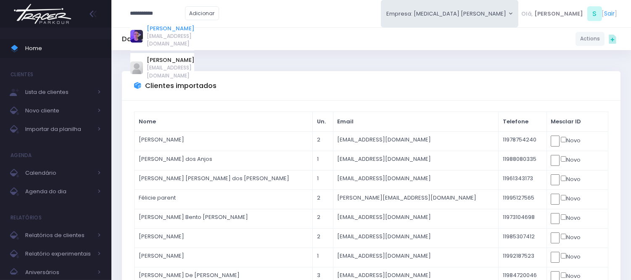
click at [171, 28] on link "[PERSON_NAME]" at bounding box center [171, 28] width 48 height 8
type input "**********"
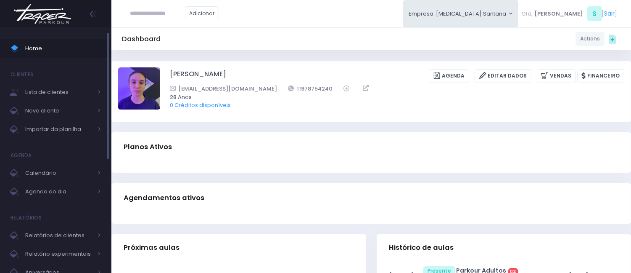
click at [90, 45] on span "Home" at bounding box center [63, 48] width 76 height 11
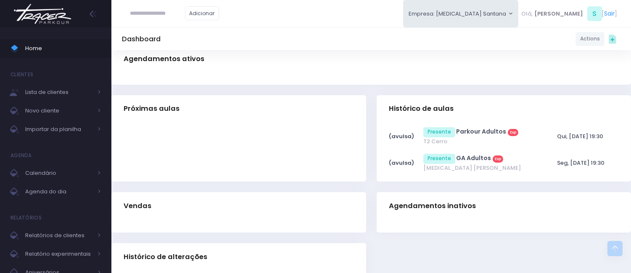
scroll to position [140, 0]
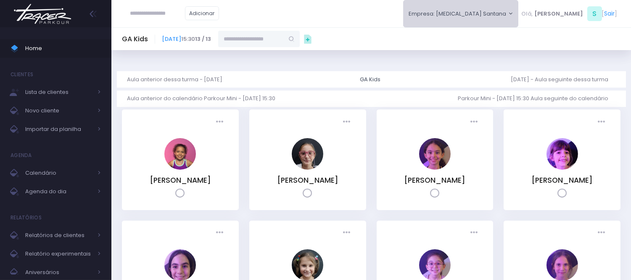
click at [493, 20] on button "Empresa: T3 Santana" at bounding box center [461, 13] width 116 height 27
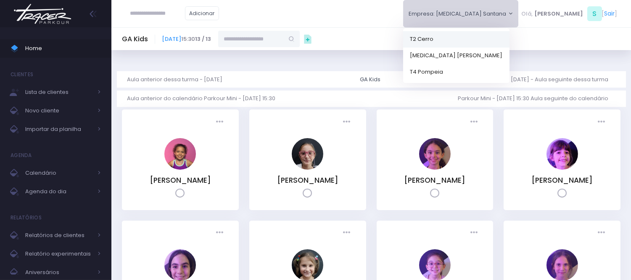
click at [481, 41] on link "T2 Cerro" at bounding box center [456, 39] width 106 height 16
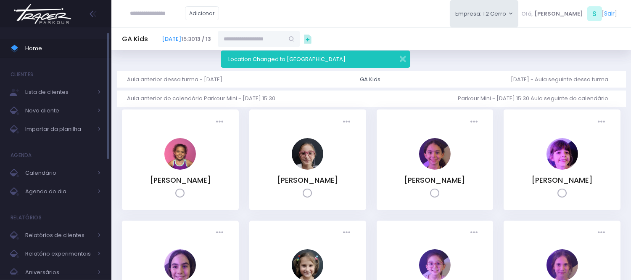
click at [95, 51] on span "Home" at bounding box center [63, 48] width 76 height 11
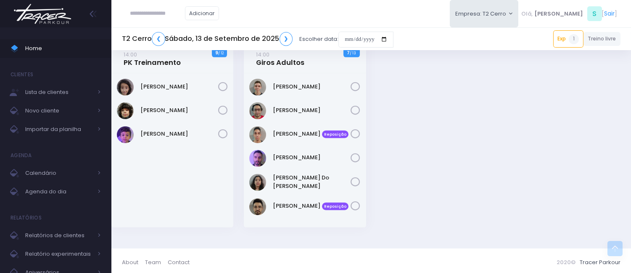
scroll to position [1219, 0]
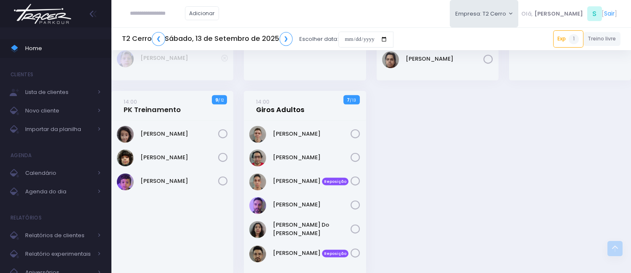
click at [288, 102] on link "14:00 Giros Adultos" at bounding box center [281, 105] width 48 height 17
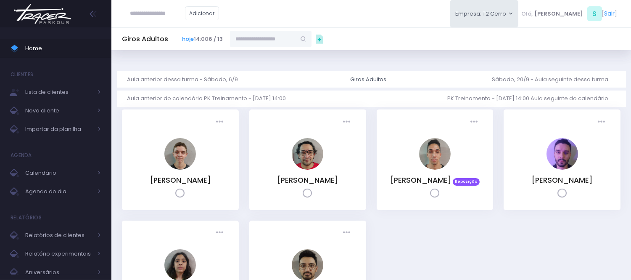
click at [270, 41] on input "text" at bounding box center [263, 39] width 66 height 16
paste input "**********"
click at [284, 53] on link "Giovanna pires" at bounding box center [271, 54] width 49 height 8
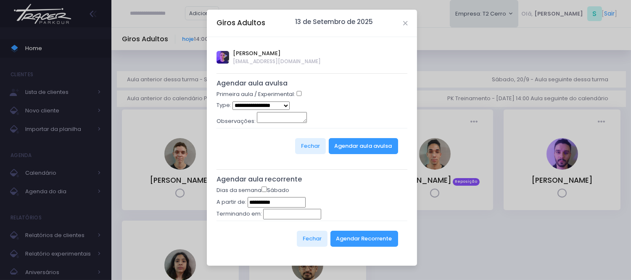
type input "**********"
click at [296, 91] on div "Primeira aula / Experimental:" at bounding box center [312, 95] width 191 height 11
select select "*"
click at [348, 141] on button "Agendar aula avulsa" at bounding box center [363, 146] width 69 height 16
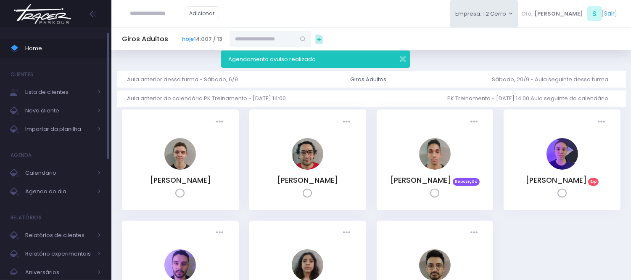
click at [53, 48] on span "Home" at bounding box center [63, 48] width 76 height 11
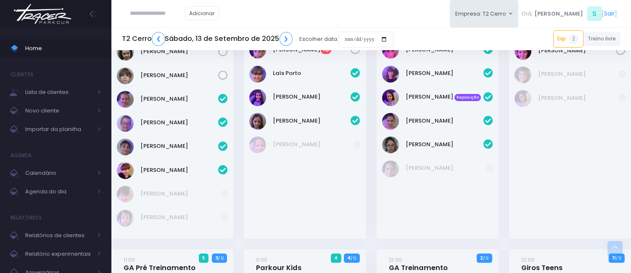
scroll to position [514, 0]
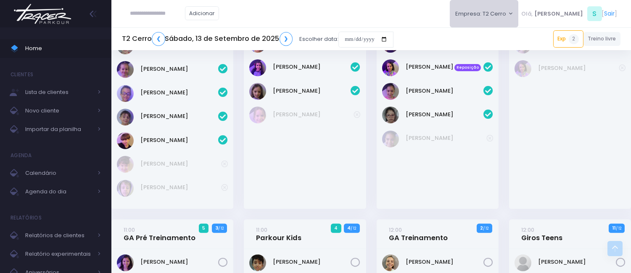
click at [491, 10] on button "Empresa: T2 Cerro" at bounding box center [484, 13] width 69 height 27
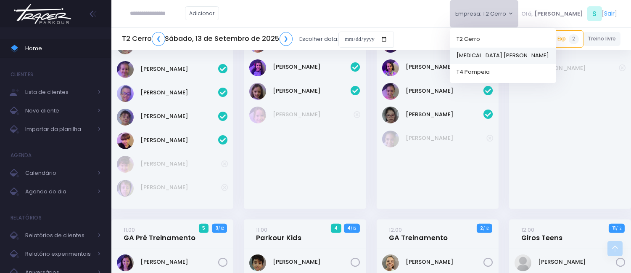
click at [497, 57] on link "[MEDICAL_DATA] [PERSON_NAME]" at bounding box center [503, 55] width 106 height 16
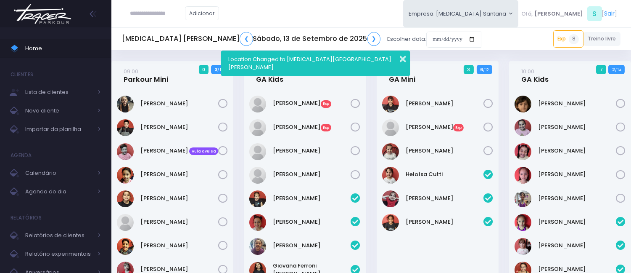
click at [398, 57] on button "button" at bounding box center [397, 58] width 17 height 10
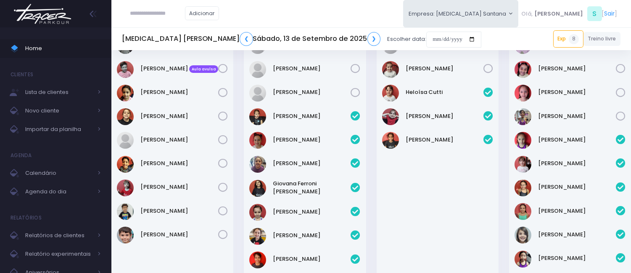
scroll to position [327, 0]
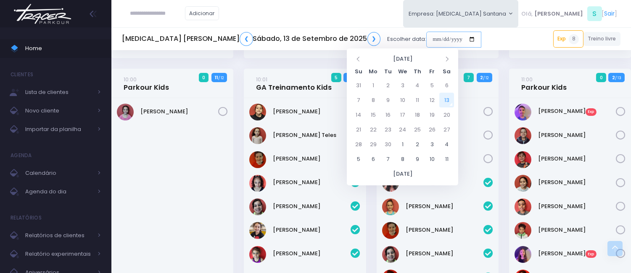
click at [427, 34] on input "date" at bounding box center [454, 40] width 55 height 16
click at [401, 110] on td "17" at bounding box center [402, 114] width 15 height 15
type input "**********"
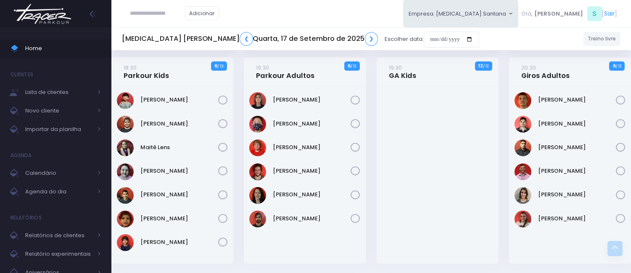
scroll to position [598, 0]
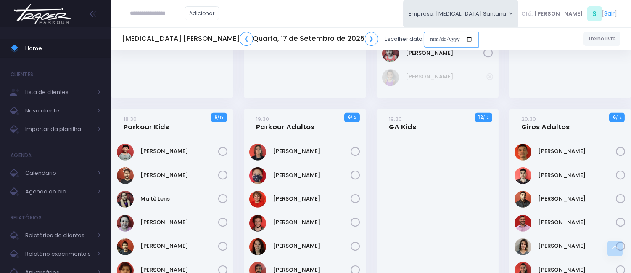
click at [424, 35] on input "date" at bounding box center [451, 40] width 55 height 16
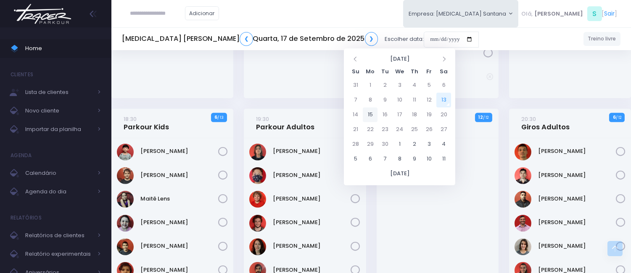
click at [374, 110] on td "15" at bounding box center [370, 114] width 15 height 15
type input "**********"
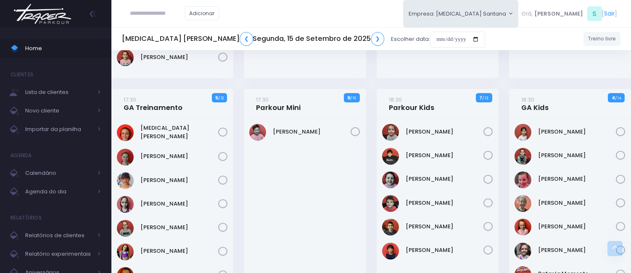
scroll to position [140, 0]
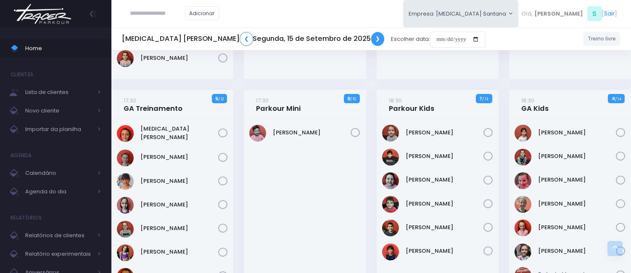
click at [371, 37] on link "❯" at bounding box center [377, 39] width 13 height 14
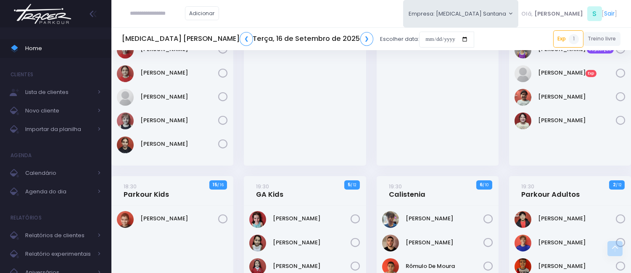
scroll to position [467, 0]
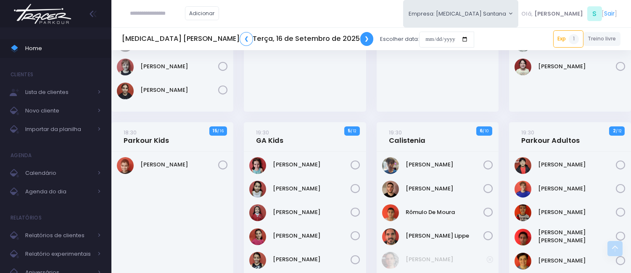
click at [360, 41] on link "❯" at bounding box center [366, 39] width 13 height 14
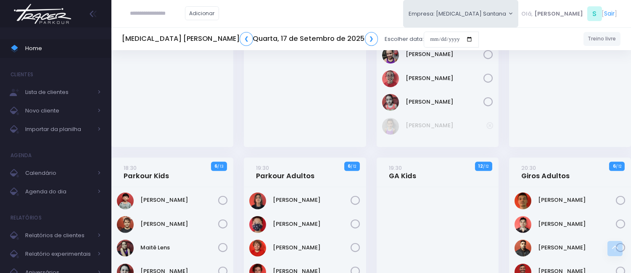
scroll to position [561, 0]
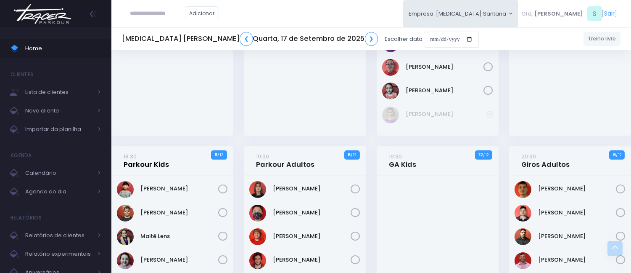
click at [155, 167] on link "18:30 Parkour Kids" at bounding box center [146, 160] width 45 height 17
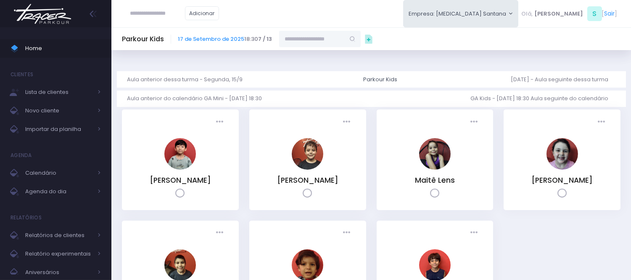
click at [312, 38] on input "text" at bounding box center [312, 39] width 66 height 16
paste input "**********"
click at [323, 51] on link "[PERSON_NAME]" at bounding box center [320, 54] width 48 height 8
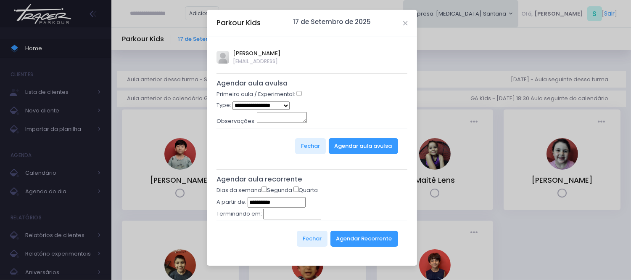
type input "**********"
select select "*"
click at [346, 152] on button "Agendar aula avulsa" at bounding box center [363, 146] width 69 height 16
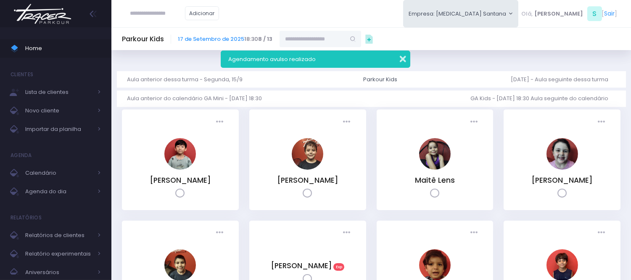
click at [400, 59] on button "button" at bounding box center [397, 58] width 17 height 10
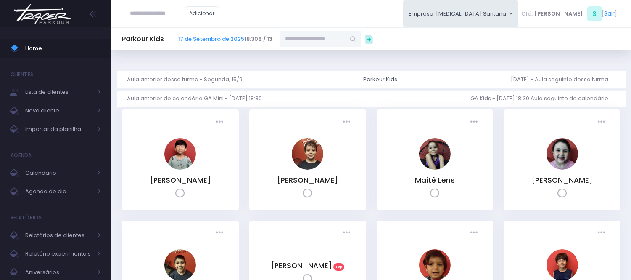
click at [136, 21] on input "text" at bounding box center [157, 13] width 55 height 16
paste input "**********"
click at [194, 28] on link "Sofia Borges Rodrigues" at bounding box center [171, 28] width 48 height 8
type input "**********"
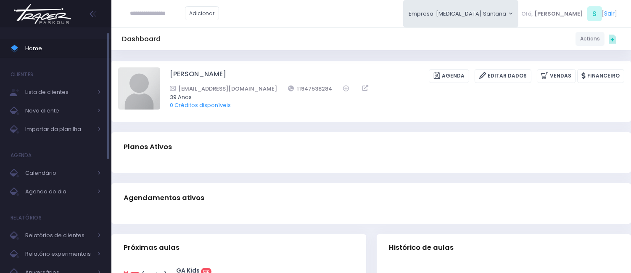
click at [19, 46] on span at bounding box center [18, 48] width 15 height 11
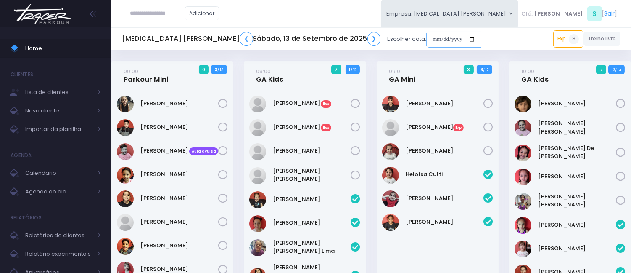
click at [427, 32] on input "date" at bounding box center [454, 40] width 55 height 16
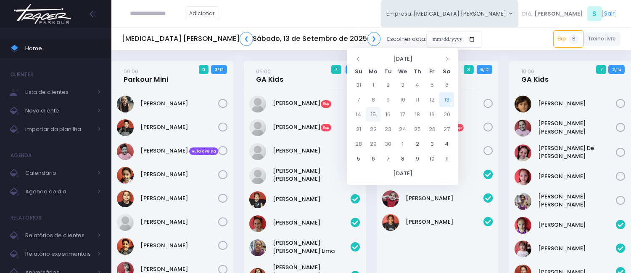
click at [376, 111] on td "15" at bounding box center [373, 114] width 15 height 15
type input "**********"
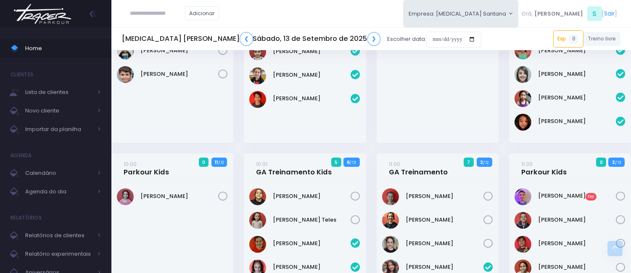
scroll to position [240, 0]
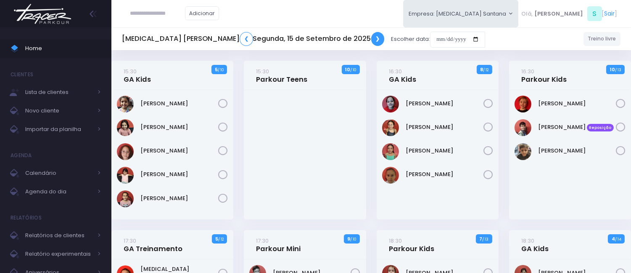
click at [371, 43] on link "❯" at bounding box center [377, 39] width 13 height 14
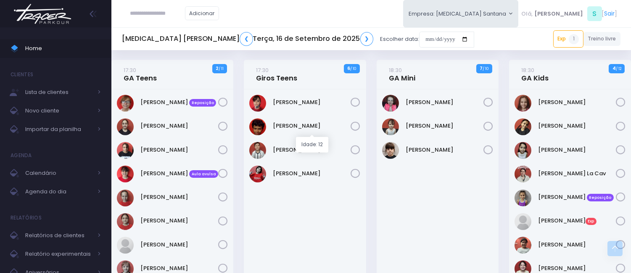
scroll to position [280, 0]
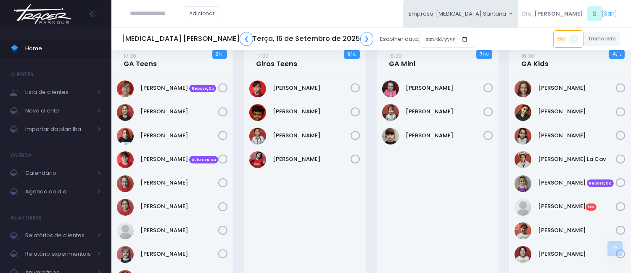
click at [163, 8] on input "text" at bounding box center [157, 13] width 55 height 16
paste input "**********"
click at [152, 13] on input "**********" at bounding box center [157, 13] width 55 height 16
click at [161, 26] on link "[PERSON_NAME]" at bounding box center [171, 28] width 48 height 8
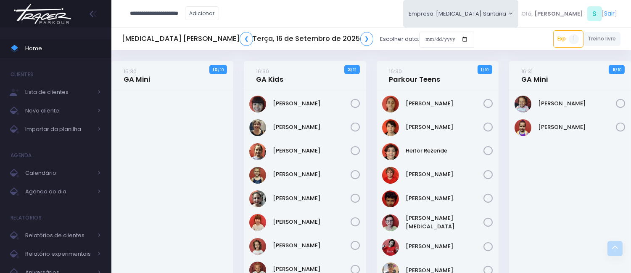
type input "**********"
click input "submit" at bounding box center [0, 0] width 0 height 0
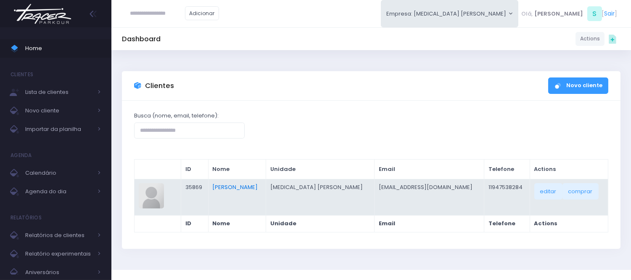
click at [258, 183] on link "[PERSON_NAME]" at bounding box center [234, 187] width 45 height 8
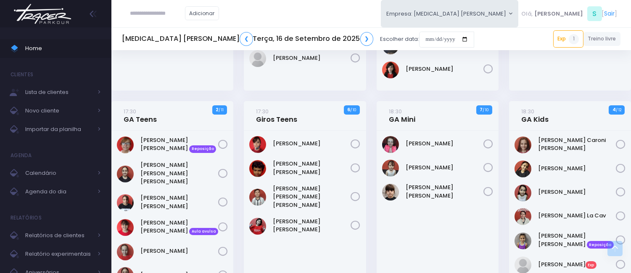
scroll to position [233, 0]
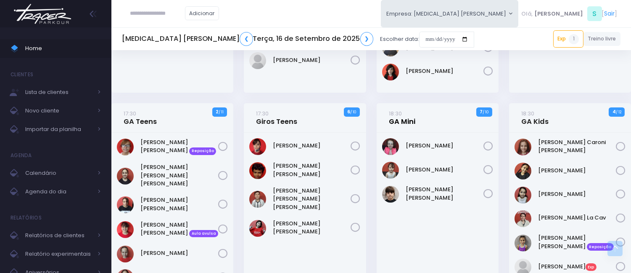
click at [407, 110] on link "18:30 GA Mini" at bounding box center [402, 117] width 27 height 17
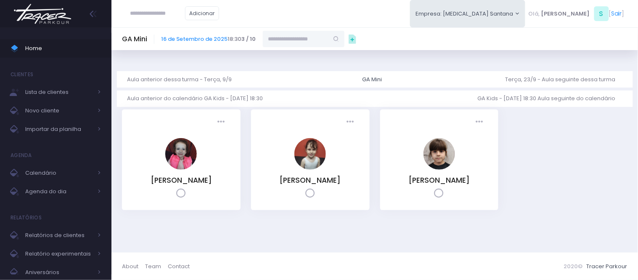
click at [278, 31] on div "GA Mini [DATE] 18:30 3 / 10" at bounding box center [374, 38] width 527 height 23
click at [276, 39] on input "text" at bounding box center [296, 39] width 66 height 16
paste input "**********"
click at [288, 37] on input "**********" at bounding box center [296, 39] width 66 height 16
click at [288, 53] on link "[PERSON_NAME]" at bounding box center [304, 54] width 49 height 8
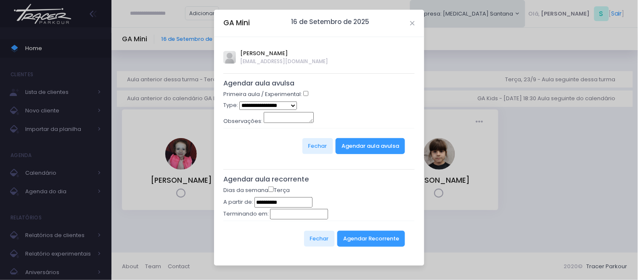
type input "**********"
click at [307, 89] on div "**********" at bounding box center [319, 151] width 210 height 228
select select "*"
click at [355, 150] on button "Agendar aula avulsa" at bounding box center [370, 146] width 69 height 16
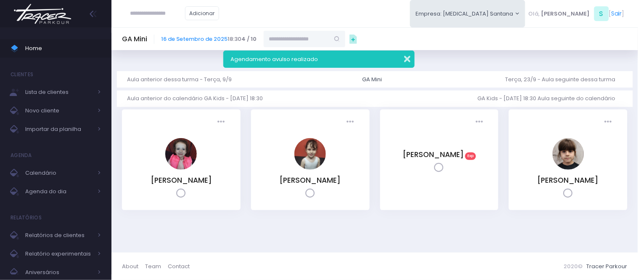
click at [405, 59] on button "button" at bounding box center [401, 58] width 17 height 10
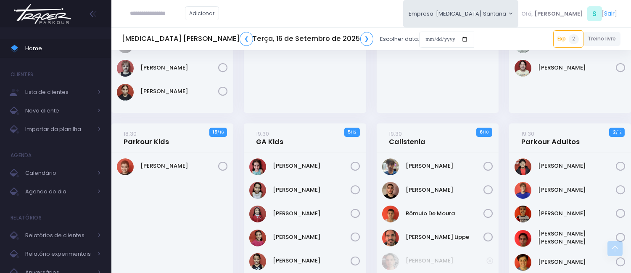
scroll to position [467, 0]
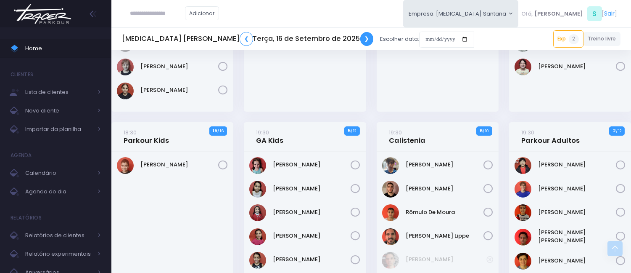
click at [360, 39] on link "❯" at bounding box center [366, 39] width 13 height 14
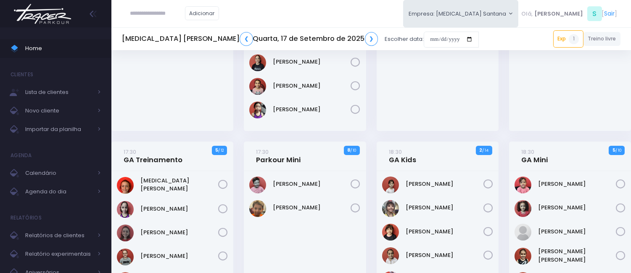
scroll to position [233, 0]
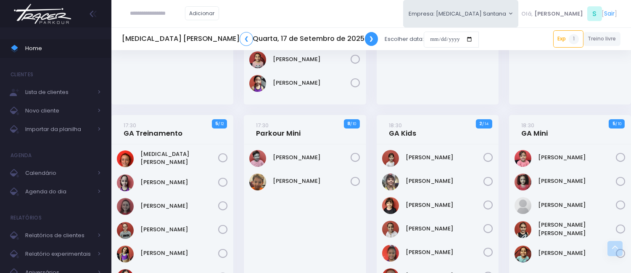
click at [365, 40] on link "❯" at bounding box center [371, 39] width 13 height 14
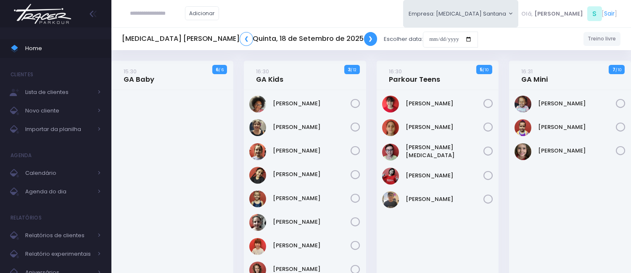
click at [364, 39] on link "❯" at bounding box center [370, 39] width 13 height 14
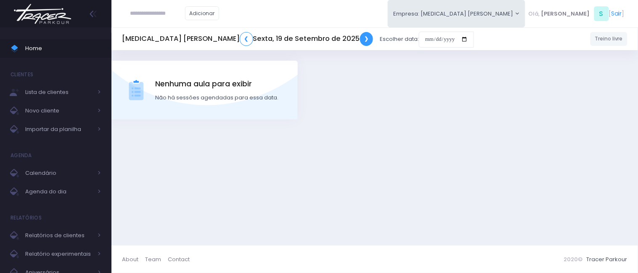
click at [360, 37] on link "❯" at bounding box center [366, 39] width 13 height 14
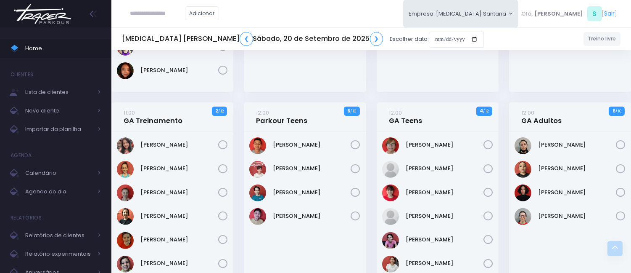
scroll to position [561, 0]
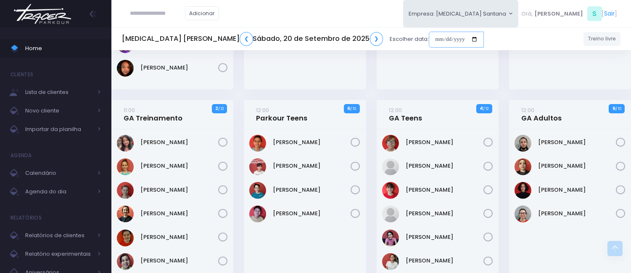
click at [429, 37] on input "date" at bounding box center [456, 40] width 55 height 16
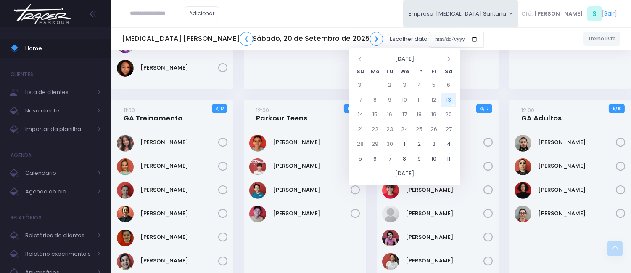
click at [451, 97] on td "13" at bounding box center [449, 100] width 15 height 15
type input "**********"
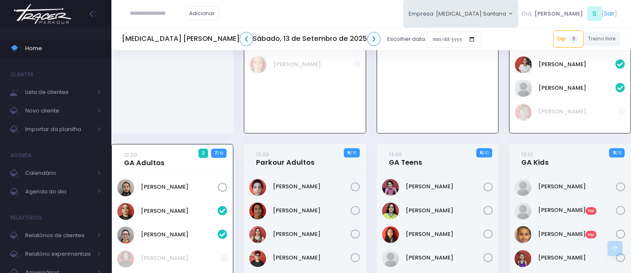
scroll to position [894, 0]
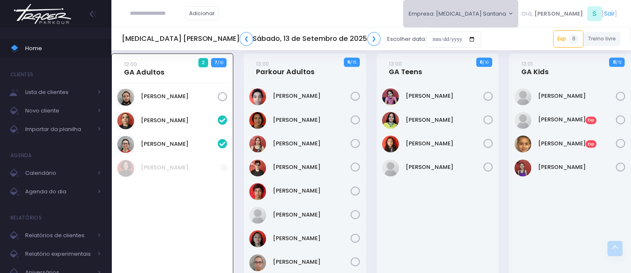
click at [519, 20] on button "Empresa: [MEDICAL_DATA] [PERSON_NAME]" at bounding box center [461, 13] width 116 height 27
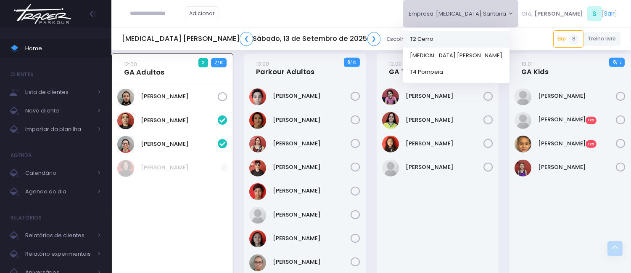
click at [495, 34] on link "T2 Cerro" at bounding box center [456, 39] width 106 height 16
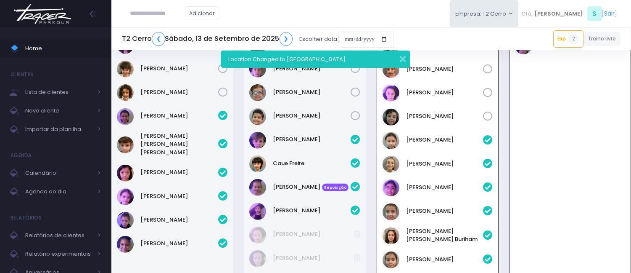
scroll to position [733, 0]
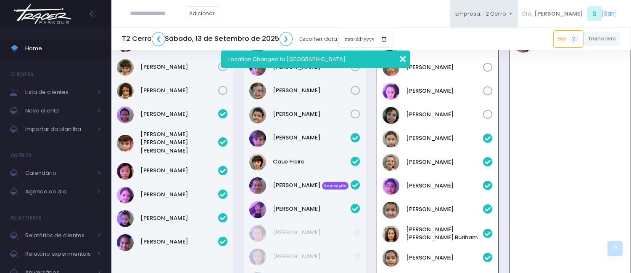
click at [400, 59] on button "button" at bounding box center [397, 58] width 17 height 10
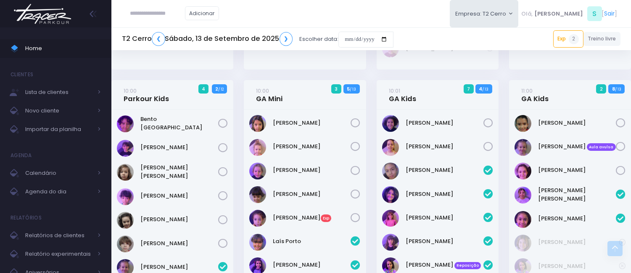
scroll to position [333, 0]
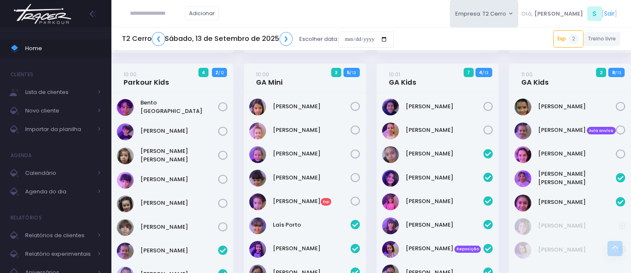
click at [162, 15] on input "text" at bounding box center [157, 13] width 55 height 16
paste input "**********"
type input "**********"
click input "submit" at bounding box center [0, 0] width 0 height 0
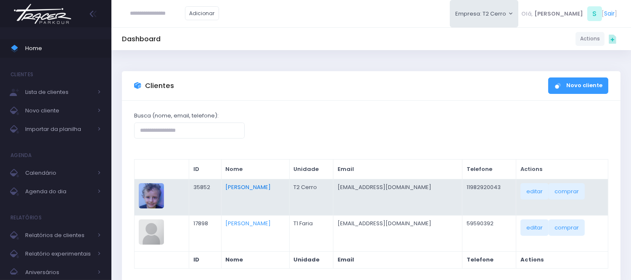
click at [257, 184] on link "[PERSON_NAME]" at bounding box center [248, 187] width 45 height 8
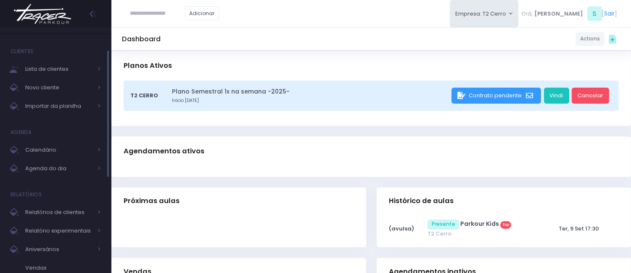
scroll to position [93, 0]
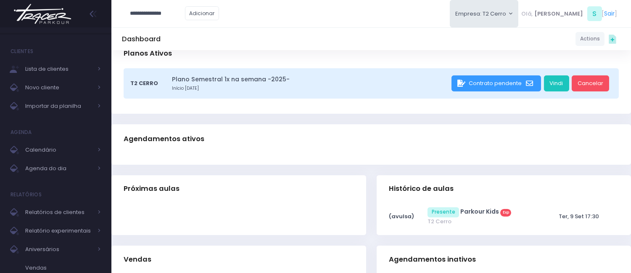
type input "**********"
click input "submit" at bounding box center [0, 0] width 0 height 0
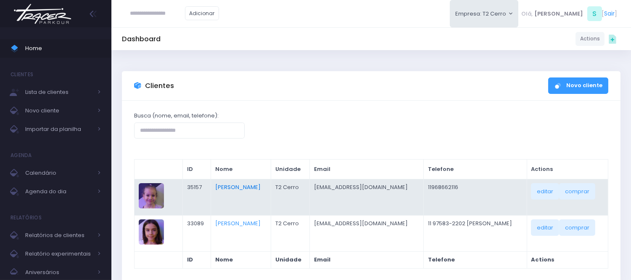
click at [231, 188] on link "[PERSON_NAME]" at bounding box center [237, 187] width 45 height 8
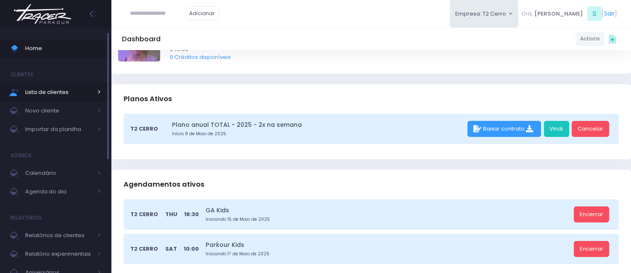
scroll to position [93, 0]
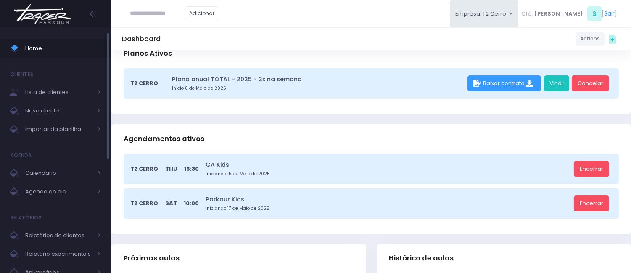
click at [28, 44] on span "Home" at bounding box center [63, 48] width 76 height 11
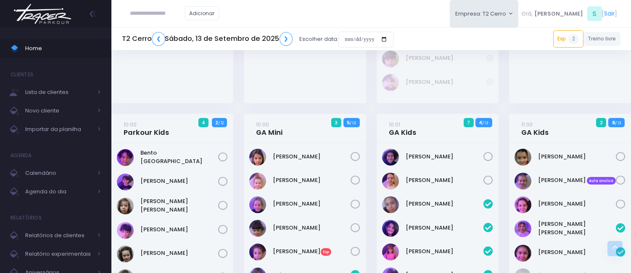
scroll to position [265, 0]
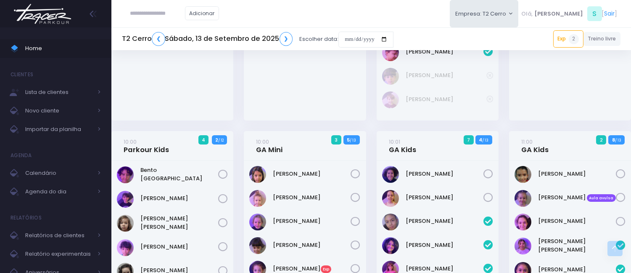
click at [179, 20] on input "text" at bounding box center [157, 13] width 55 height 16
paste input "**********"
click at [150, 12] on input "**********" at bounding box center [157, 13] width 55 height 16
type input "*********"
click input "submit" at bounding box center [0, 0] width 0 height 0
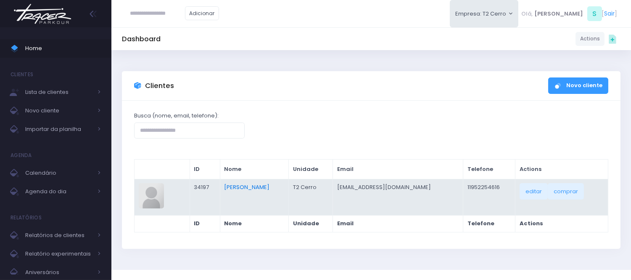
click at [231, 184] on link "[PERSON_NAME]" at bounding box center [246, 187] width 45 height 8
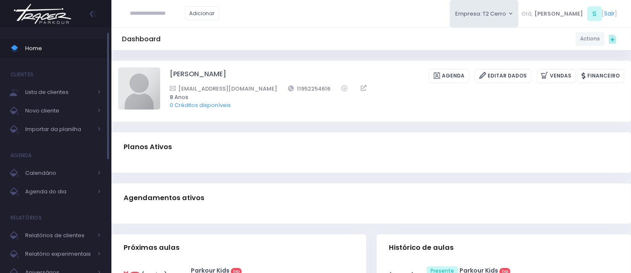
click at [30, 45] on span "Home" at bounding box center [63, 48] width 76 height 11
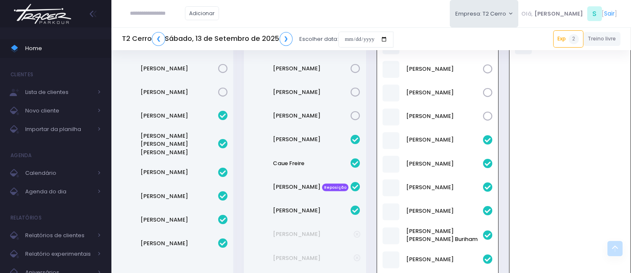
scroll to position [733, 0]
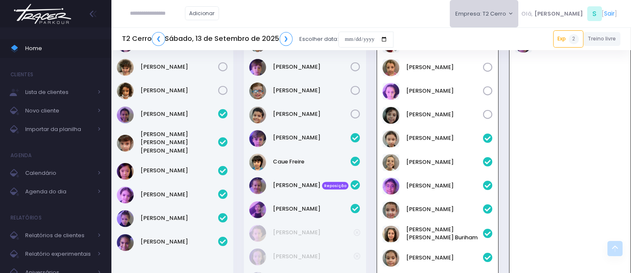
drag, startPoint x: 514, startPoint y: 14, endPoint x: 522, endPoint y: 22, distance: 10.7
click at [514, 14] on button "Empresa: T2 Cerro" at bounding box center [484, 13] width 69 height 27
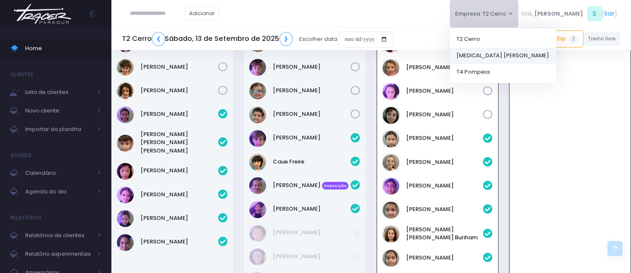
click at [506, 59] on link "[MEDICAL_DATA] [PERSON_NAME]" at bounding box center [503, 55] width 106 height 16
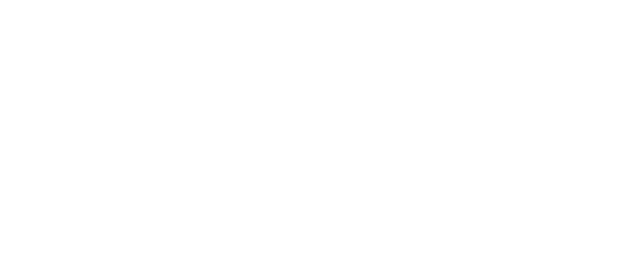
scroll to position [708, 0]
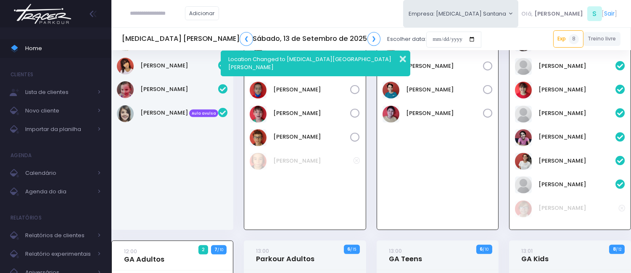
click at [401, 58] on button "button" at bounding box center [397, 58] width 17 height 10
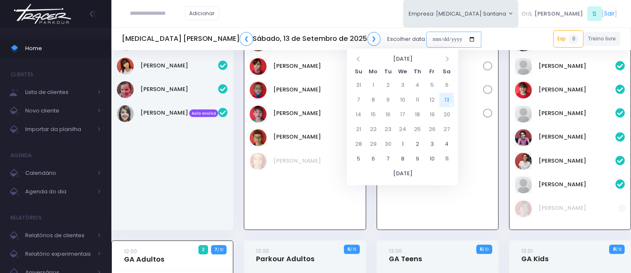
click at [427, 38] on input "date" at bounding box center [454, 40] width 55 height 16
click at [377, 112] on td "15" at bounding box center [373, 114] width 15 height 15
type input "**********"
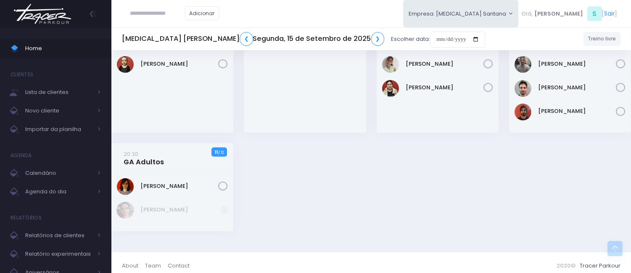
scroll to position [647, 0]
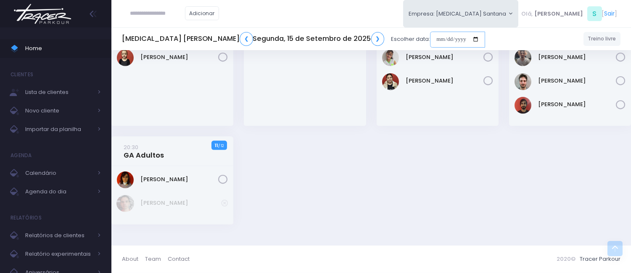
click at [430, 39] on input "date" at bounding box center [457, 40] width 55 height 16
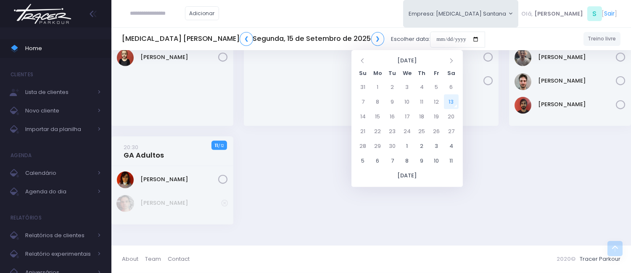
click at [450, 100] on td "13" at bounding box center [451, 101] width 15 height 15
type input "**********"
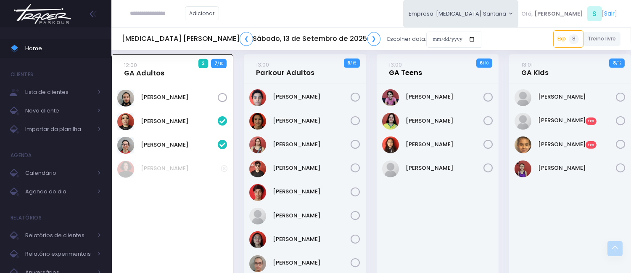
scroll to position [894, 0]
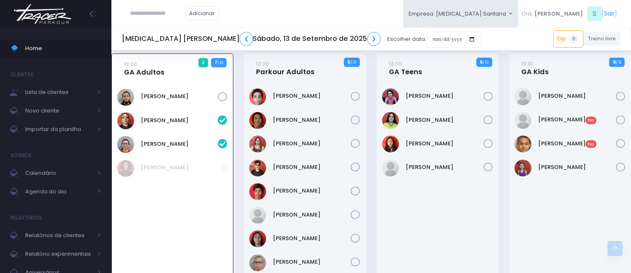
click at [146, 11] on input "text" at bounding box center [157, 13] width 55 height 16
click at [175, 11] on input "text" at bounding box center [157, 13] width 55 height 16
paste input "**********"
click at [151, 12] on input "**********" at bounding box center [157, 13] width 55 height 16
type input "*********"
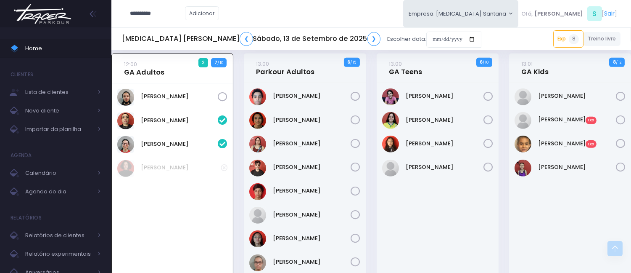
click input "submit" at bounding box center [0, 0] width 0 height 0
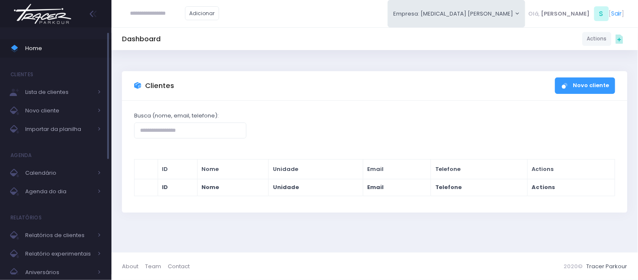
click at [59, 45] on span "Home" at bounding box center [63, 48] width 76 height 11
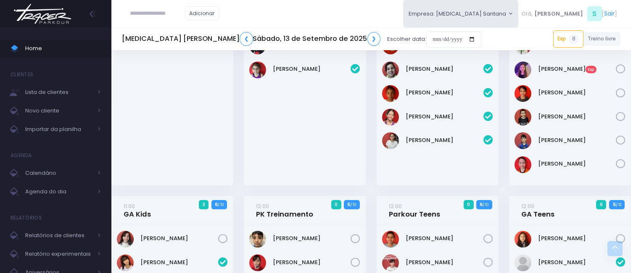
scroll to position [388, 0]
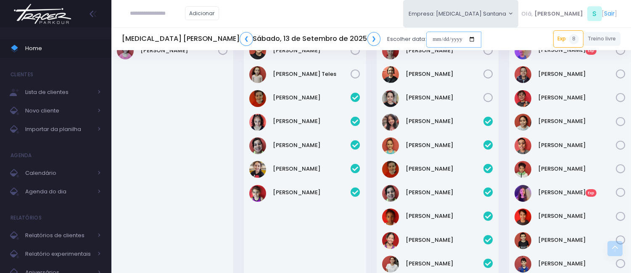
click at [427, 32] on input "date" at bounding box center [454, 40] width 55 height 16
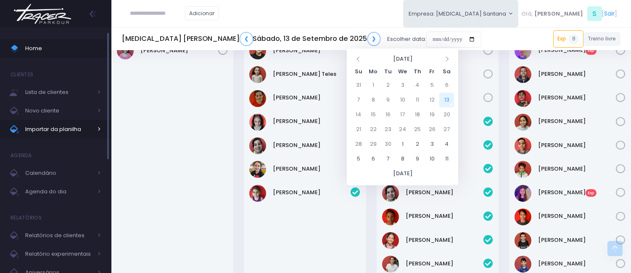
click at [44, 133] on span "Importar da planilha" at bounding box center [58, 129] width 67 height 11
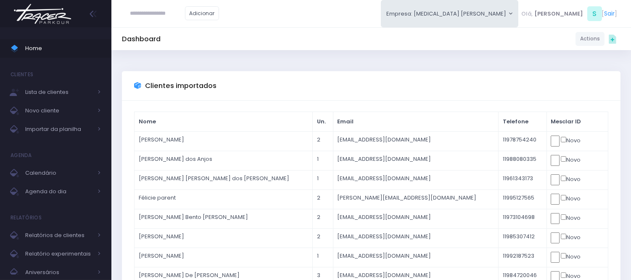
click at [157, 20] on input "text" at bounding box center [157, 13] width 55 height 16
paste input "**********"
type input "**********"
click at [62, 48] on span "Home" at bounding box center [63, 48] width 76 height 11
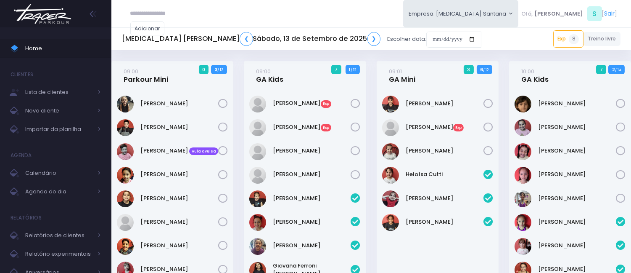
scroll to position [949, 0]
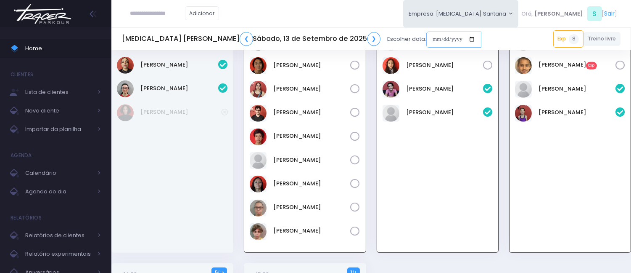
click at [427, 39] on input "date" at bounding box center [454, 40] width 55 height 16
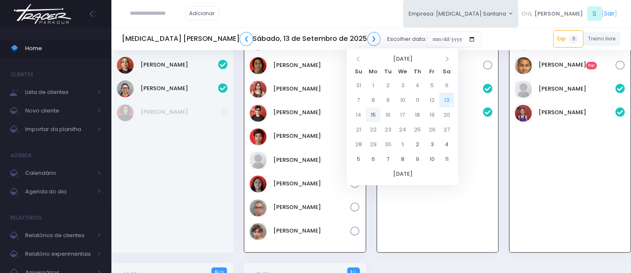
click at [368, 114] on td "15" at bounding box center [373, 114] width 15 height 15
type input "**********"
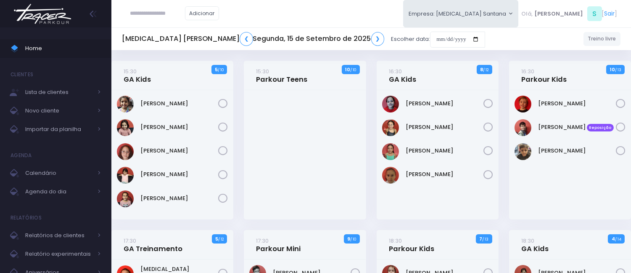
click at [116, 80] on div "15:30 GA Kids 5 / 10" at bounding box center [172, 75] width 122 height 29
click at [145, 73] on link "15:30 GA Kids" at bounding box center [137, 75] width 27 height 17
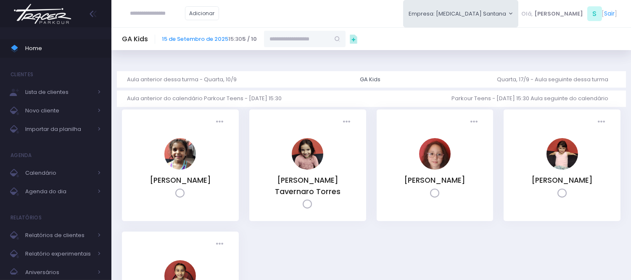
click at [280, 40] on input "text" at bounding box center [297, 39] width 66 height 16
paste input "**********"
click at [297, 60] on span "isalizieri@gmail.com" at bounding box center [305, 65] width 49 height 15
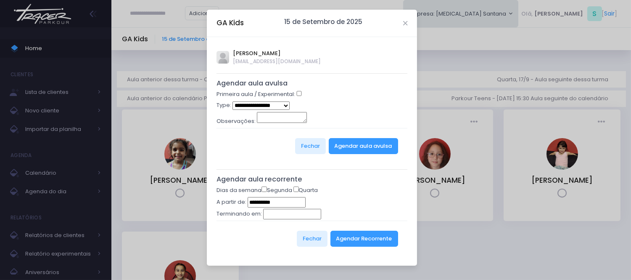
type input "**********"
click at [293, 93] on label "Primeira aula / Experimental:" at bounding box center [256, 94] width 79 height 8
select select "*"
click at [347, 140] on button "Agendar aula avulsa" at bounding box center [363, 146] width 69 height 16
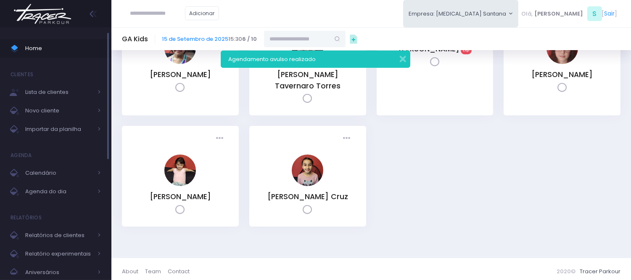
scroll to position [111, 0]
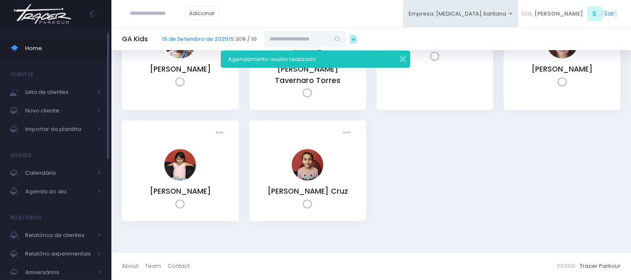
click at [65, 47] on span "Home" at bounding box center [63, 48] width 76 height 11
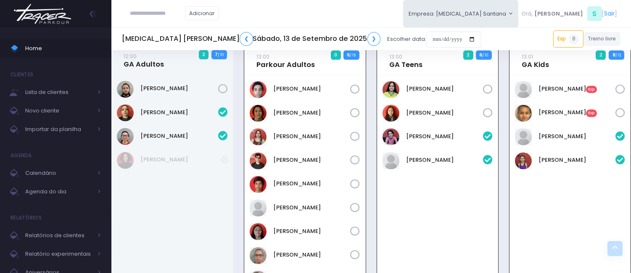
scroll to position [902, 0]
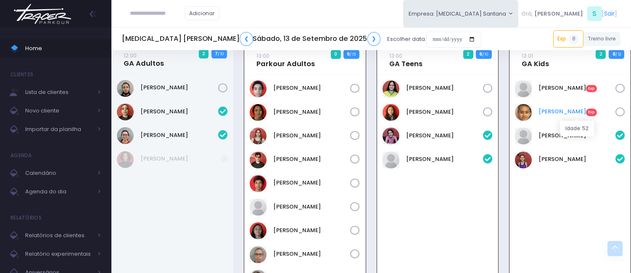
click at [560, 116] on link "Sara Santos Exp" at bounding box center [577, 111] width 77 height 8
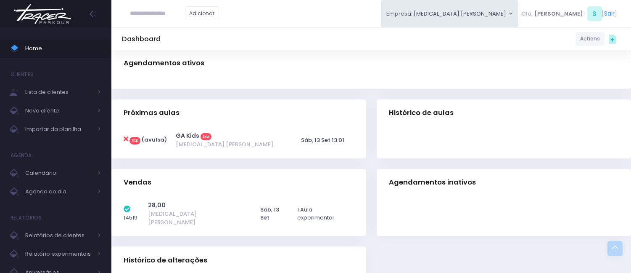
scroll to position [140, 0]
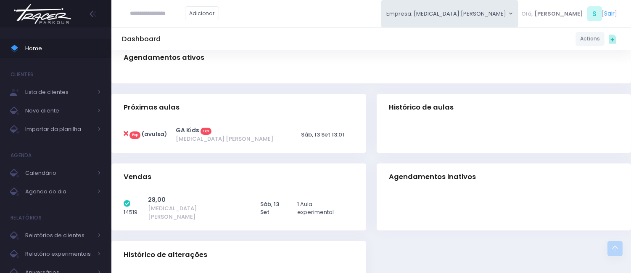
click at [125, 133] on icon at bounding box center [126, 133] width 5 height 7
type input "**********"
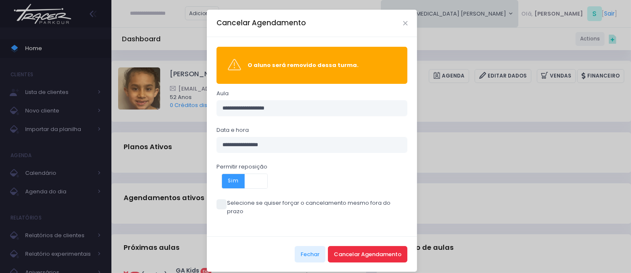
click at [350, 246] on button "Cancelar Agendamento" at bounding box center [368, 254] width 80 height 16
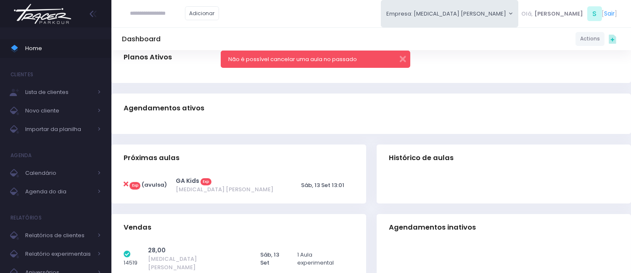
scroll to position [93, 0]
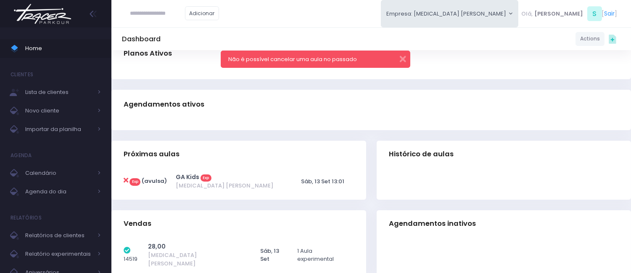
click at [125, 179] on icon at bounding box center [126, 180] width 5 height 7
type input "**********"
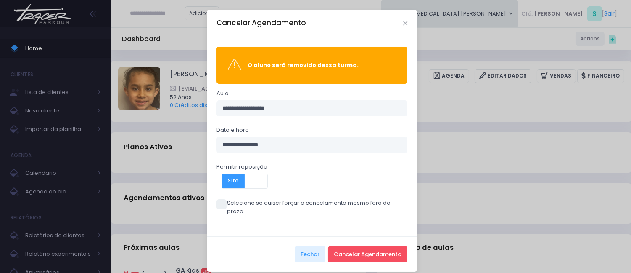
click at [220, 199] on label "Selecione se quiser forçar o cancelamento mesmo fora do prazo" at bounding box center [312, 207] width 191 height 16
click at [362, 249] on button "Cancelar Agendamento" at bounding box center [368, 254] width 80 height 16
click at [223, 181] on span "Sim" at bounding box center [233, 181] width 23 height 14
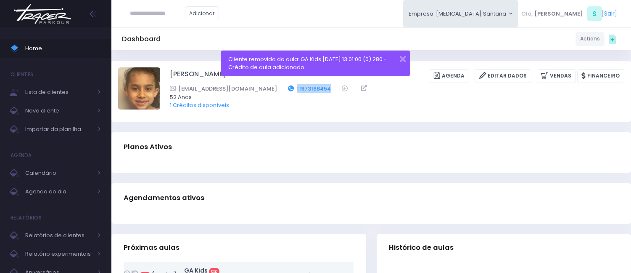
drag, startPoint x: 301, startPoint y: 86, endPoint x: 261, endPoint y: 87, distance: 40.0
click at [261, 87] on div "alci.santos@gmail.com 11973168454" at bounding box center [392, 88] width 444 height 9
copy link "11973168454"
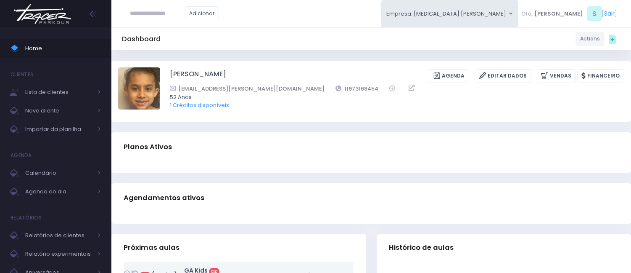
scroll to position [93, 0]
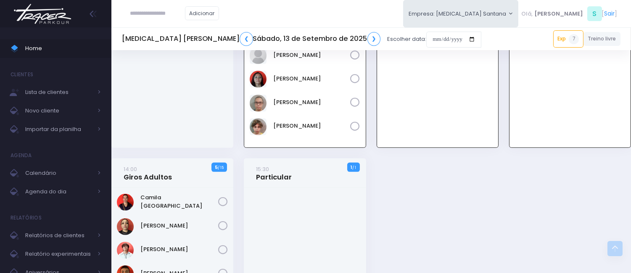
scroll to position [1089, 0]
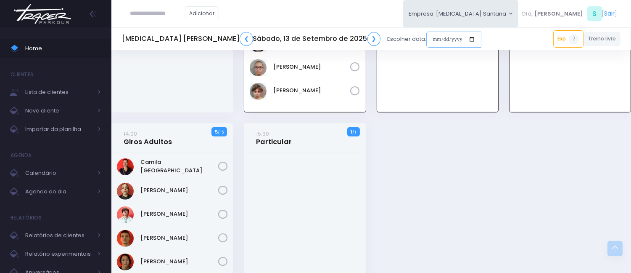
drag, startPoint x: 356, startPoint y: 37, endPoint x: 363, endPoint y: 43, distance: 9.5
click at [427, 39] on input "date" at bounding box center [454, 40] width 55 height 16
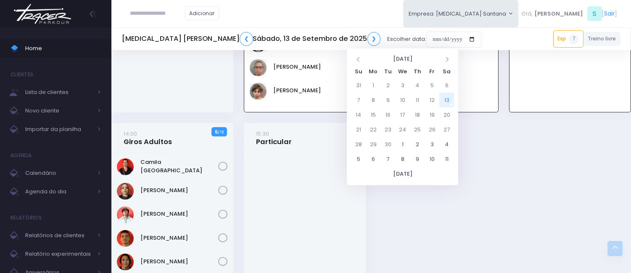
click at [229, 95] on div "[PERSON_NAME]" at bounding box center [172, 0] width 122 height 225
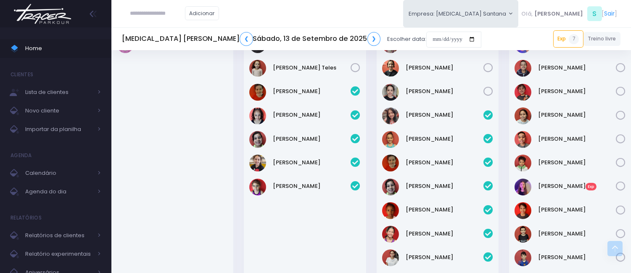
scroll to position [341, 0]
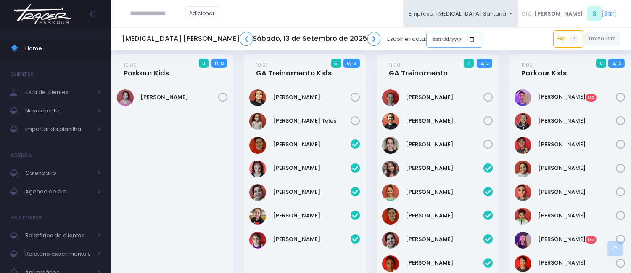
click at [427, 37] on input "date" at bounding box center [454, 40] width 55 height 16
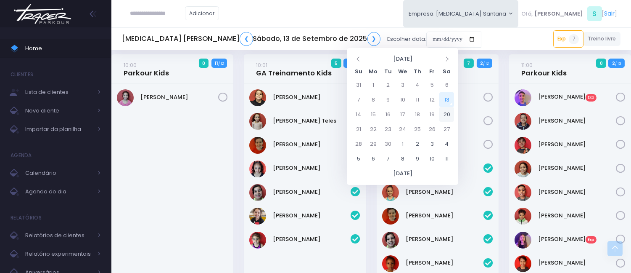
click at [445, 108] on td "20" at bounding box center [447, 114] width 15 height 15
type input "**********"
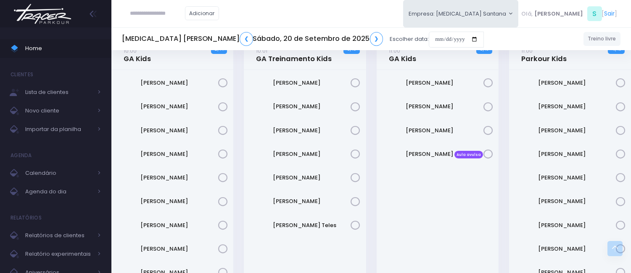
scroll to position [280, 0]
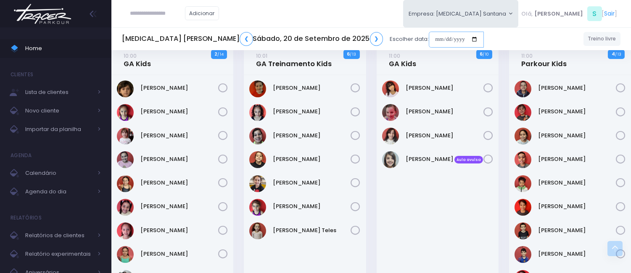
click at [429, 35] on input "date" at bounding box center [456, 40] width 55 height 16
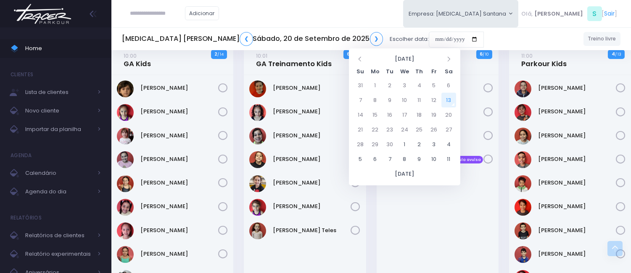
click at [452, 96] on td "13" at bounding box center [449, 100] width 15 height 15
type input "**********"
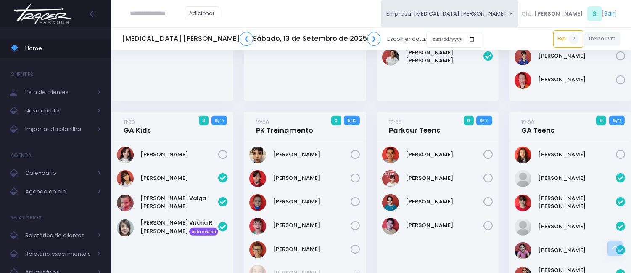
scroll to position [607, 0]
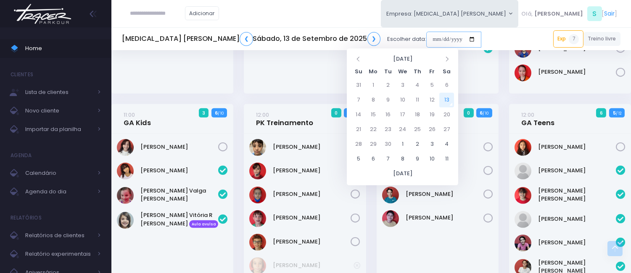
drag, startPoint x: 357, startPoint y: 37, endPoint x: 396, endPoint y: 64, distance: 48.1
click at [427, 37] on input "date" at bounding box center [454, 40] width 55 height 16
click at [446, 112] on td "20" at bounding box center [447, 114] width 15 height 15
type input "**********"
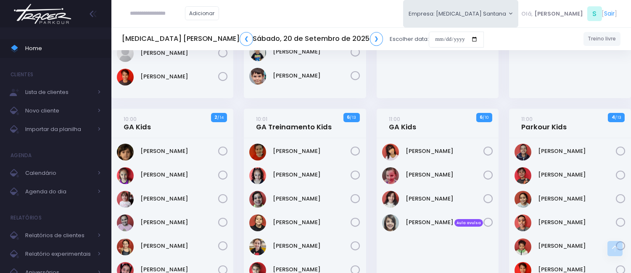
scroll to position [233, 0]
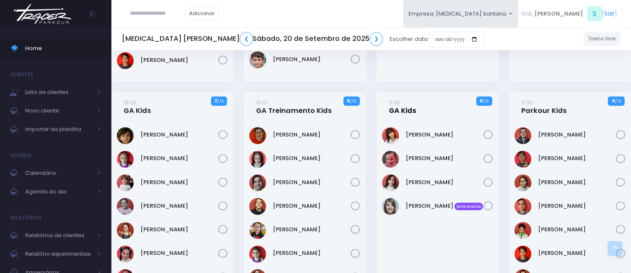
click at [407, 115] on link "11:00 GA Kids" at bounding box center [402, 106] width 27 height 17
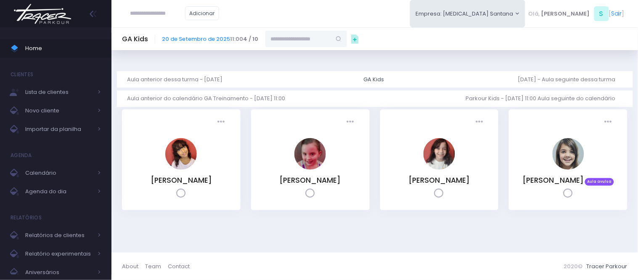
click at [299, 42] on input "text" at bounding box center [298, 39] width 66 height 16
paste input "**********"
click at [307, 56] on link "[PERSON_NAME]" at bounding box center [306, 54] width 49 height 8
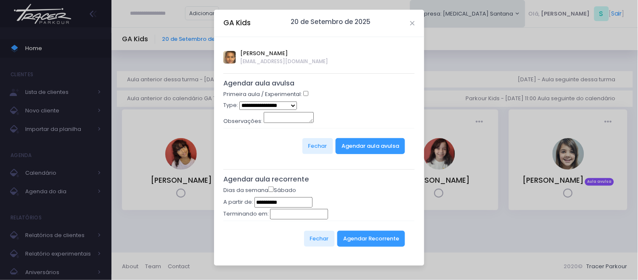
type input "**********"
select select "*"
click at [357, 142] on button "Agendar aula avulsa" at bounding box center [370, 146] width 69 height 16
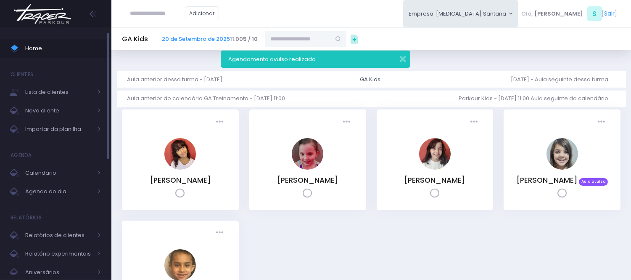
click at [36, 49] on span "Home" at bounding box center [63, 48] width 76 height 11
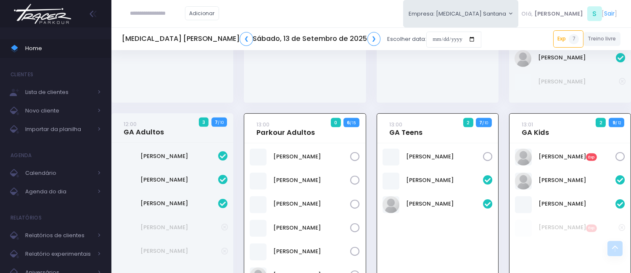
scroll to position [878, 0]
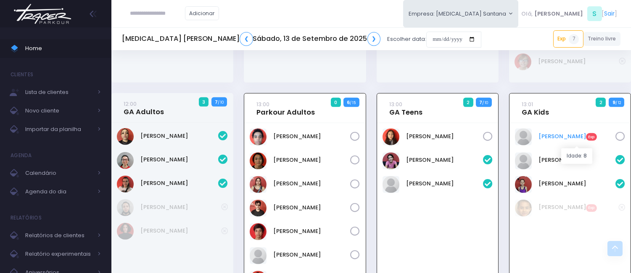
click at [564, 132] on link "[PERSON_NAME] Exp" at bounding box center [577, 136] width 77 height 8
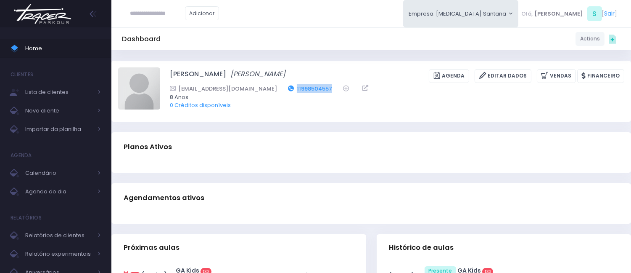
drag, startPoint x: 317, startPoint y: 87, endPoint x: 279, endPoint y: 89, distance: 37.9
click at [279, 89] on div "vilmalimasilva76@gmail.com 11998504557" at bounding box center [392, 88] width 444 height 9
copy link "11998504557"
